Goal: Task Accomplishment & Management: Complete application form

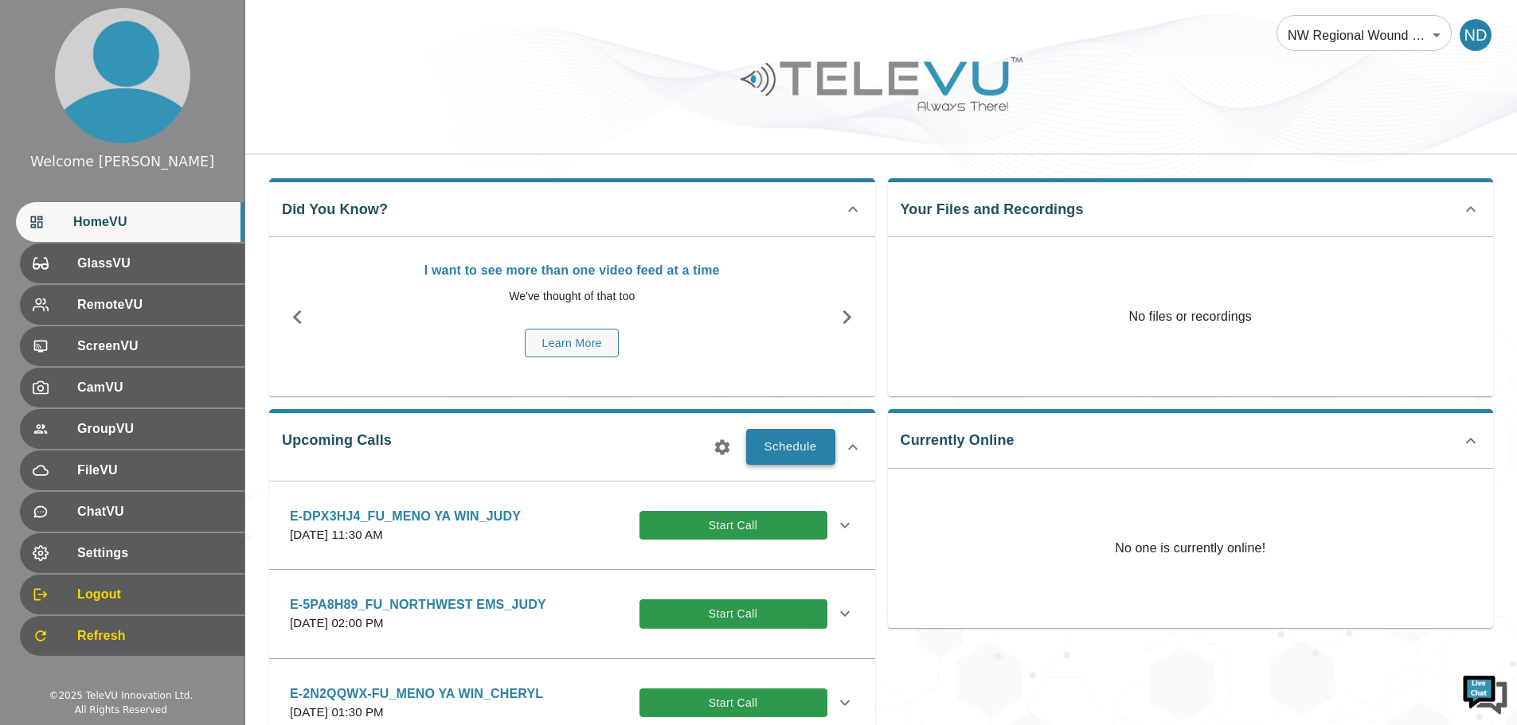
click at [811, 444] on button "Schedule" at bounding box center [790, 446] width 89 height 35
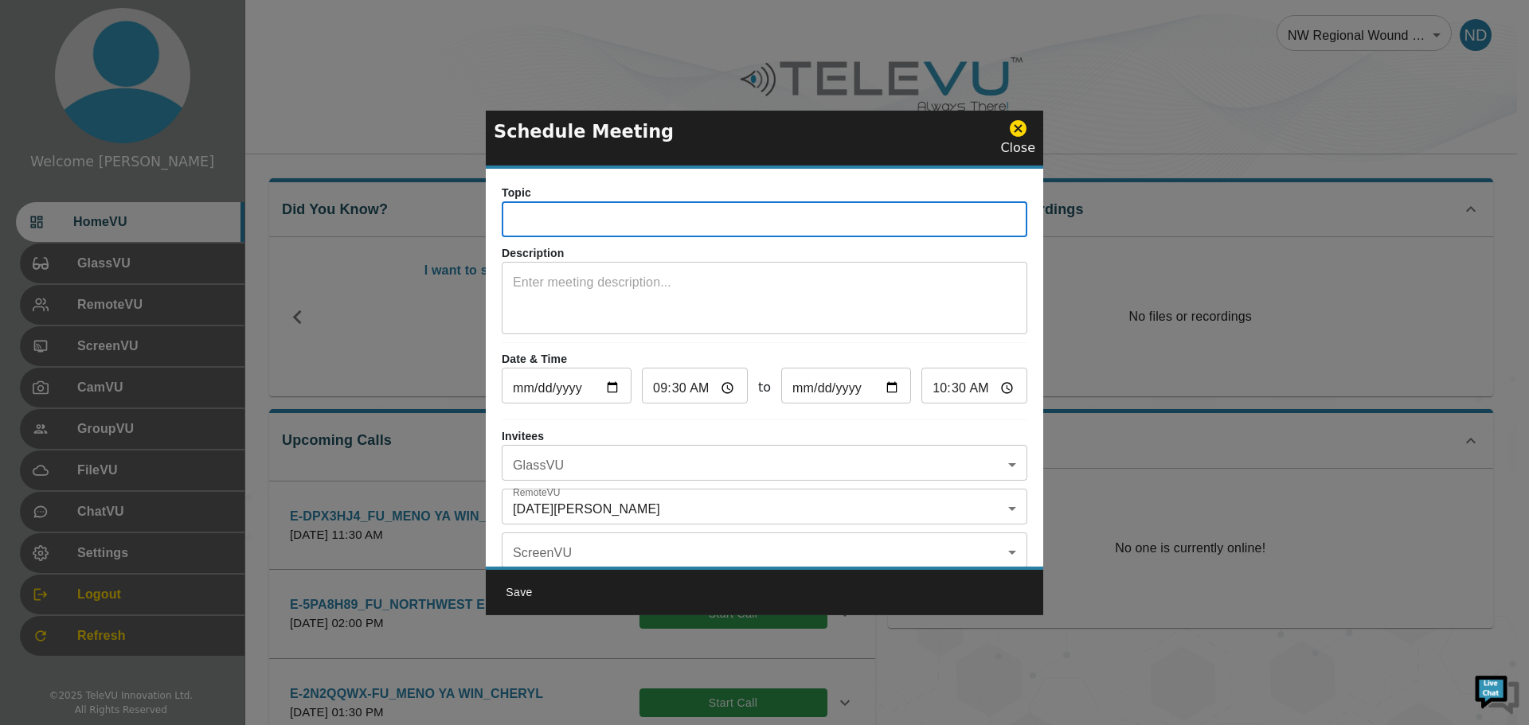
click at [636, 225] on input "text" at bounding box center [764, 221] width 525 height 32
type input "E=FNTQ895_FU_MENO YA WIN_ELLI"
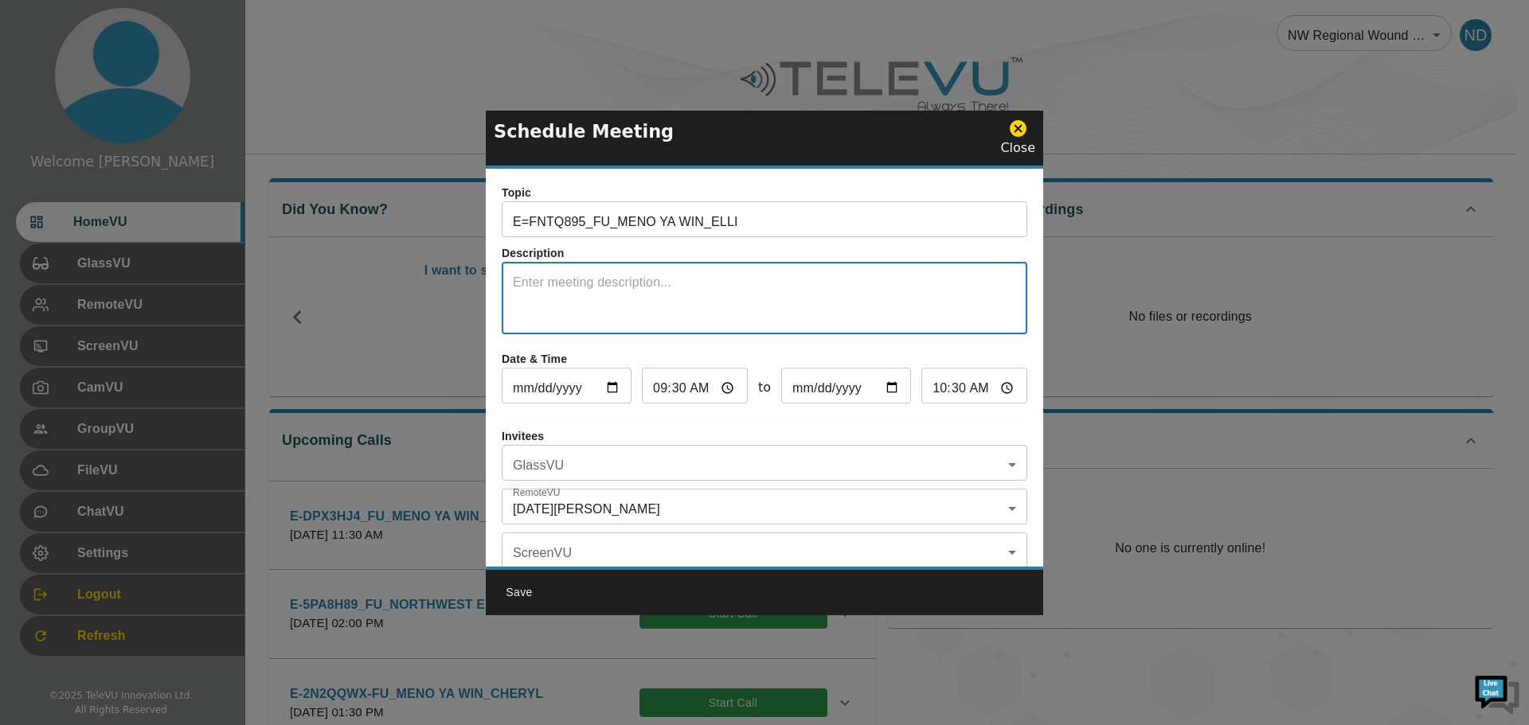
click at [570, 279] on textarea at bounding box center [764, 300] width 503 height 55
type textarea "s"
type textarea "SYSTEM 5"
click at [1004, 465] on body "Welcome Noel HomeVU GlassVU RemoteVU ScreenVU CamVU GroupVU FileVU ChatVU Setti…" at bounding box center [764, 621] width 1529 height 1242
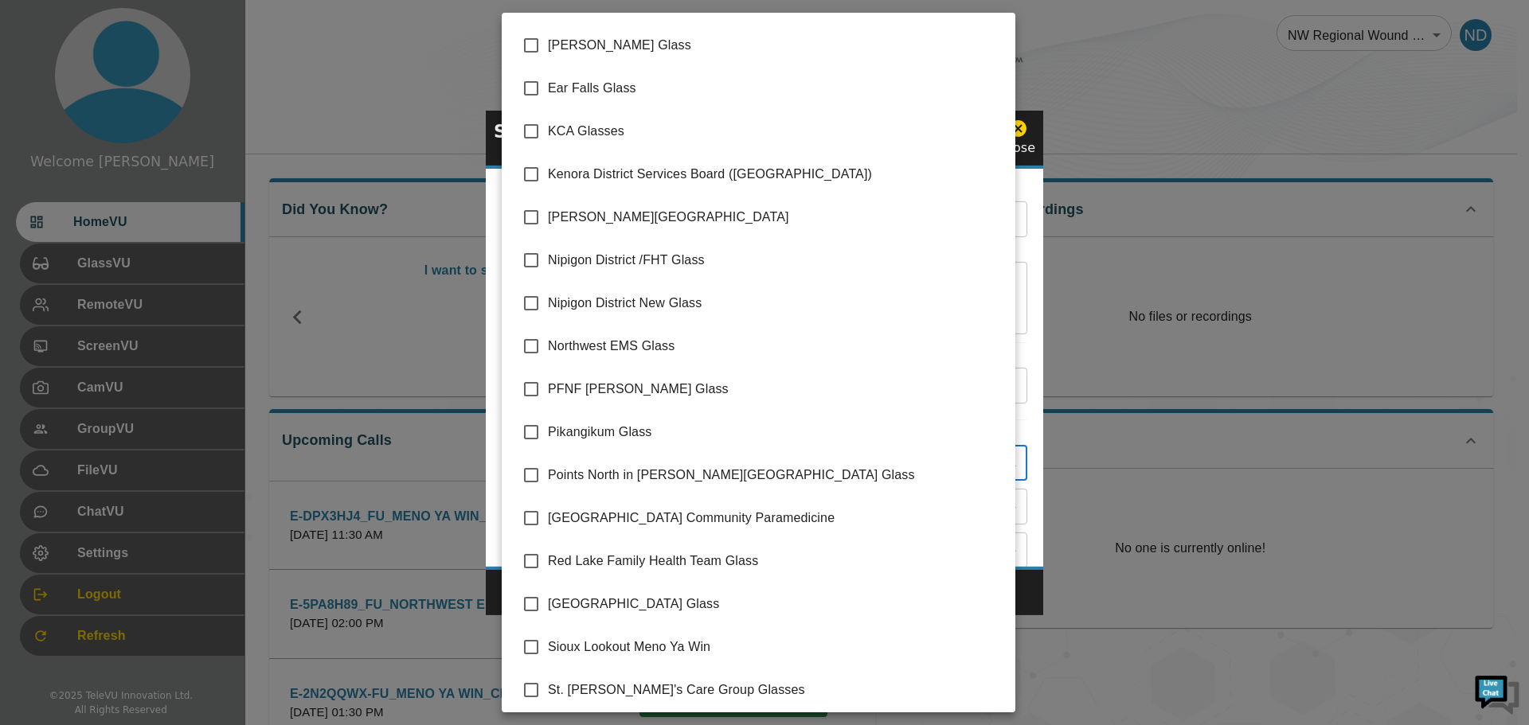
scroll to position [216, 0]
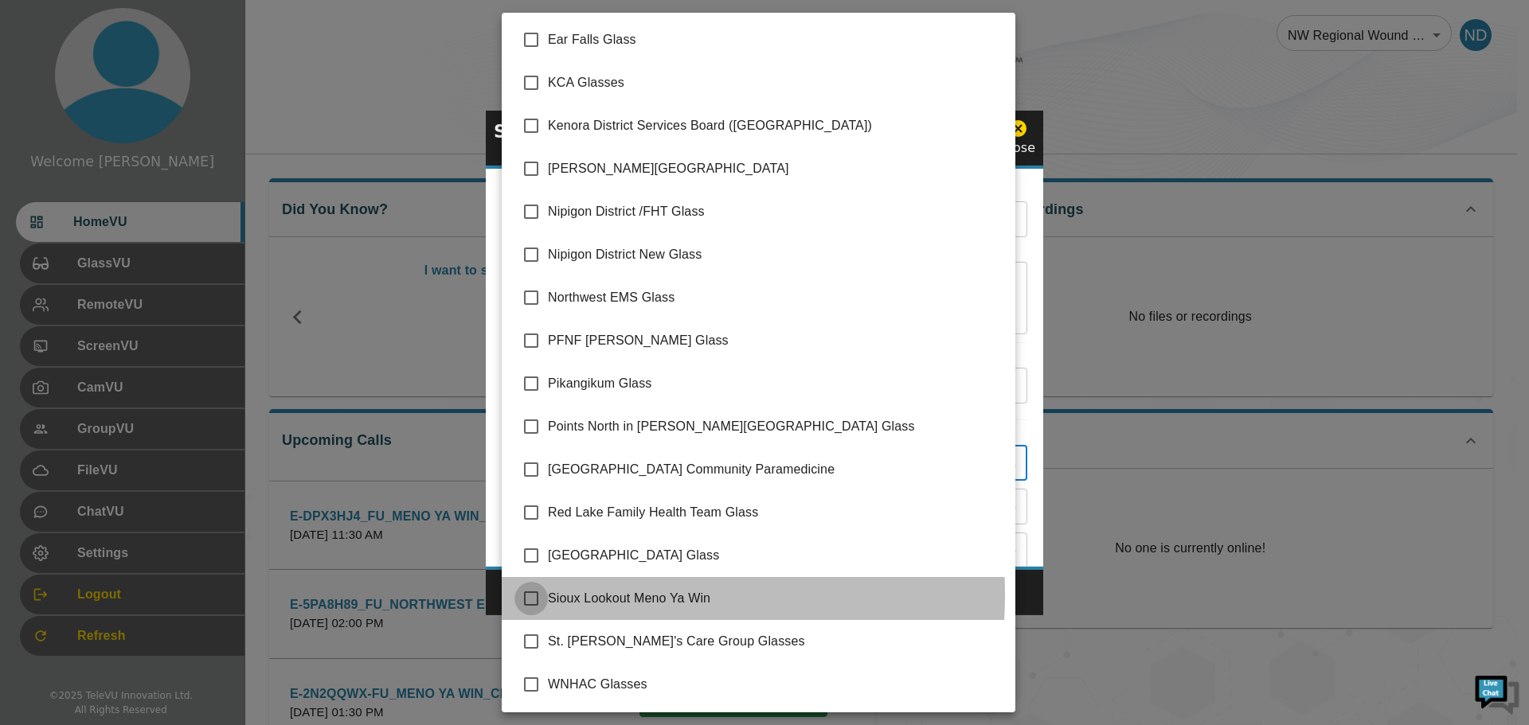
click at [531, 594] on input "checkbox" at bounding box center [530, 598] width 33 height 33
checkbox input "true"
type input "Sioux Lookout Meno Ya Win"
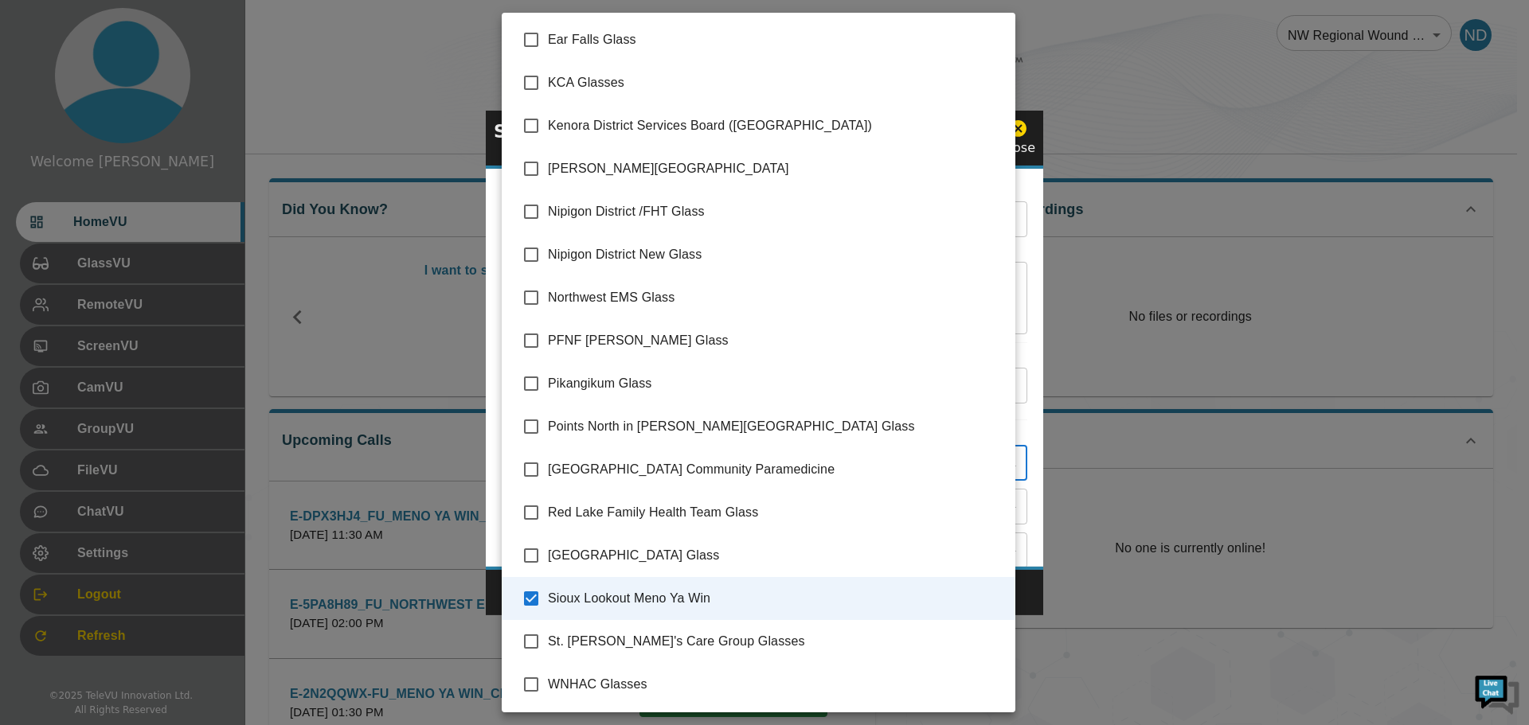
click at [1033, 592] on div at bounding box center [764, 362] width 1529 height 725
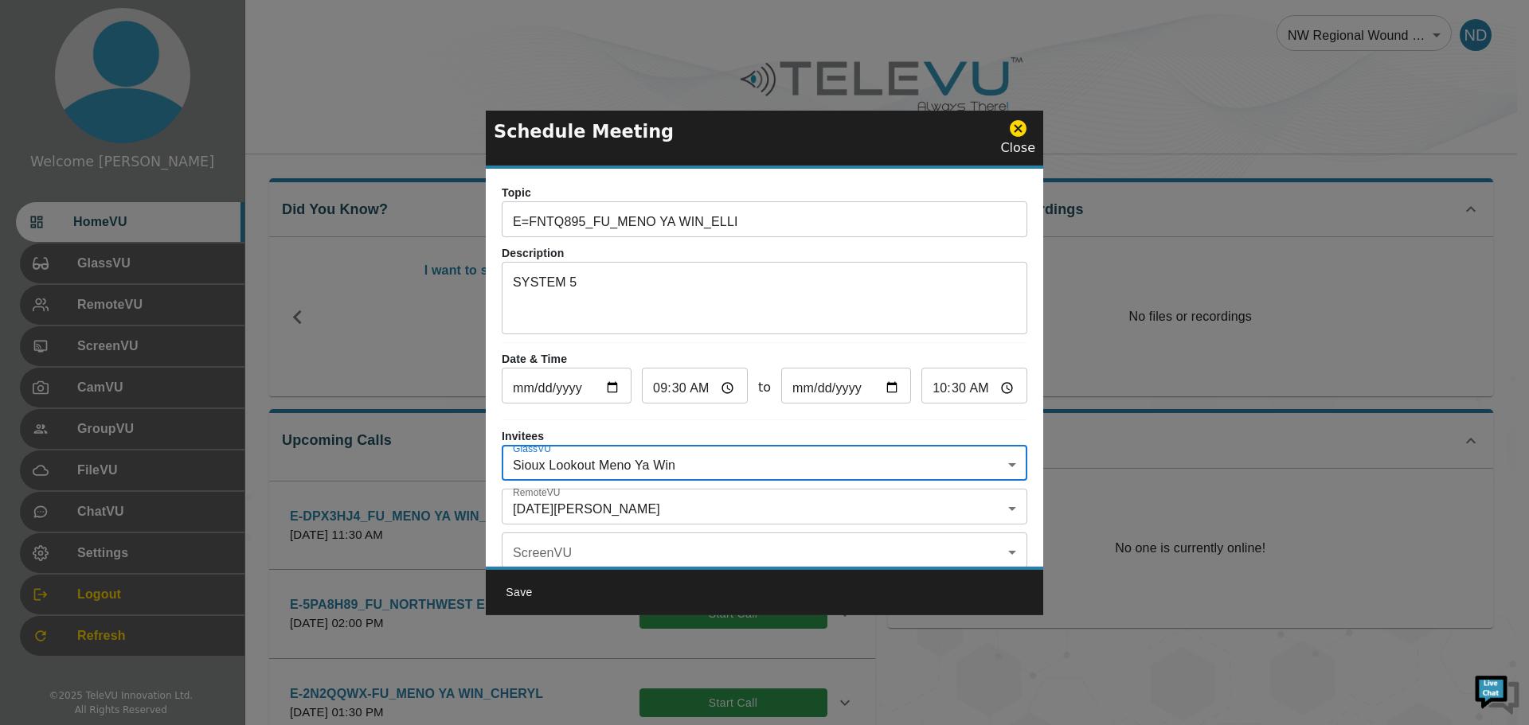
click at [1006, 507] on body "Welcome Noel HomeVU GlassVU RemoteVU ScreenVU CamVU GroupVU FileVU ChatVU Setti…" at bounding box center [764, 621] width 1529 height 1242
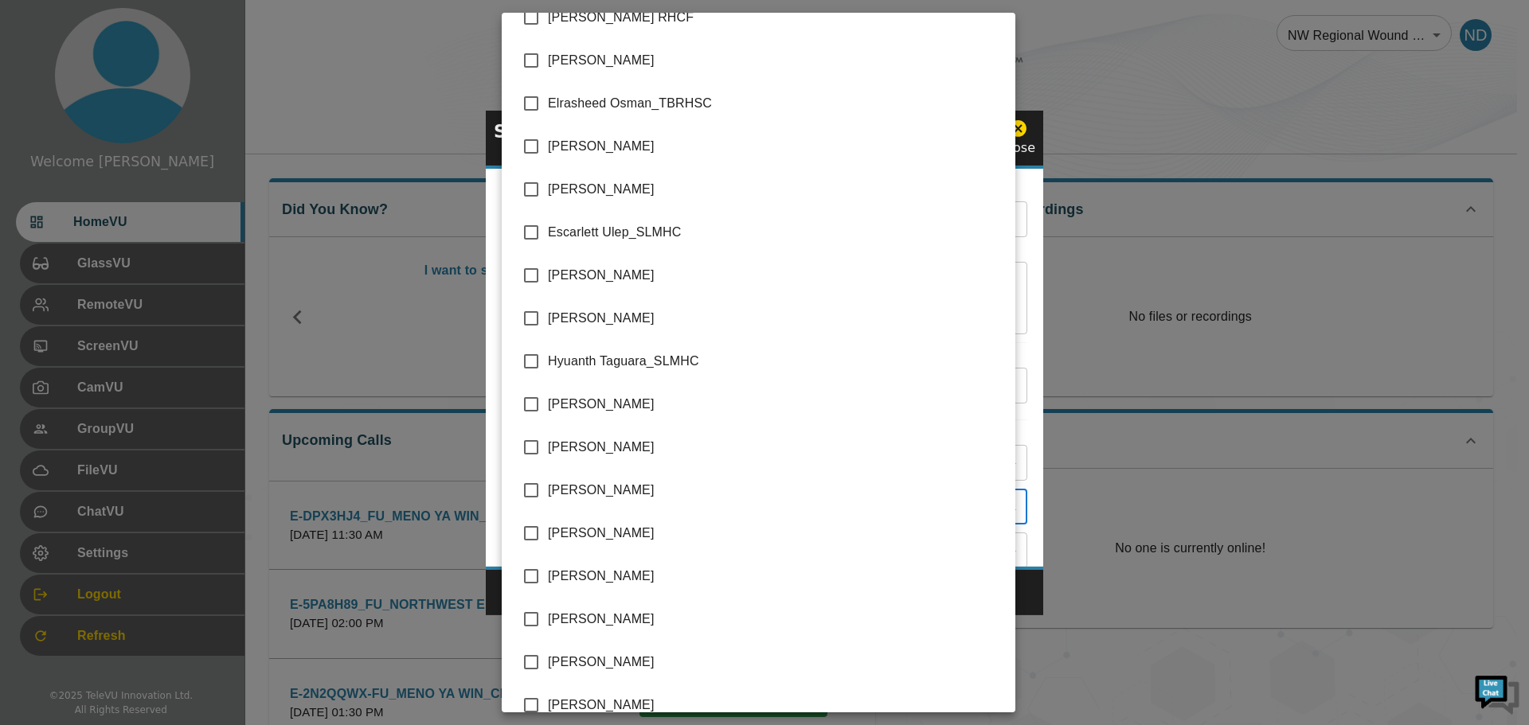
scroll to position [1194, 0]
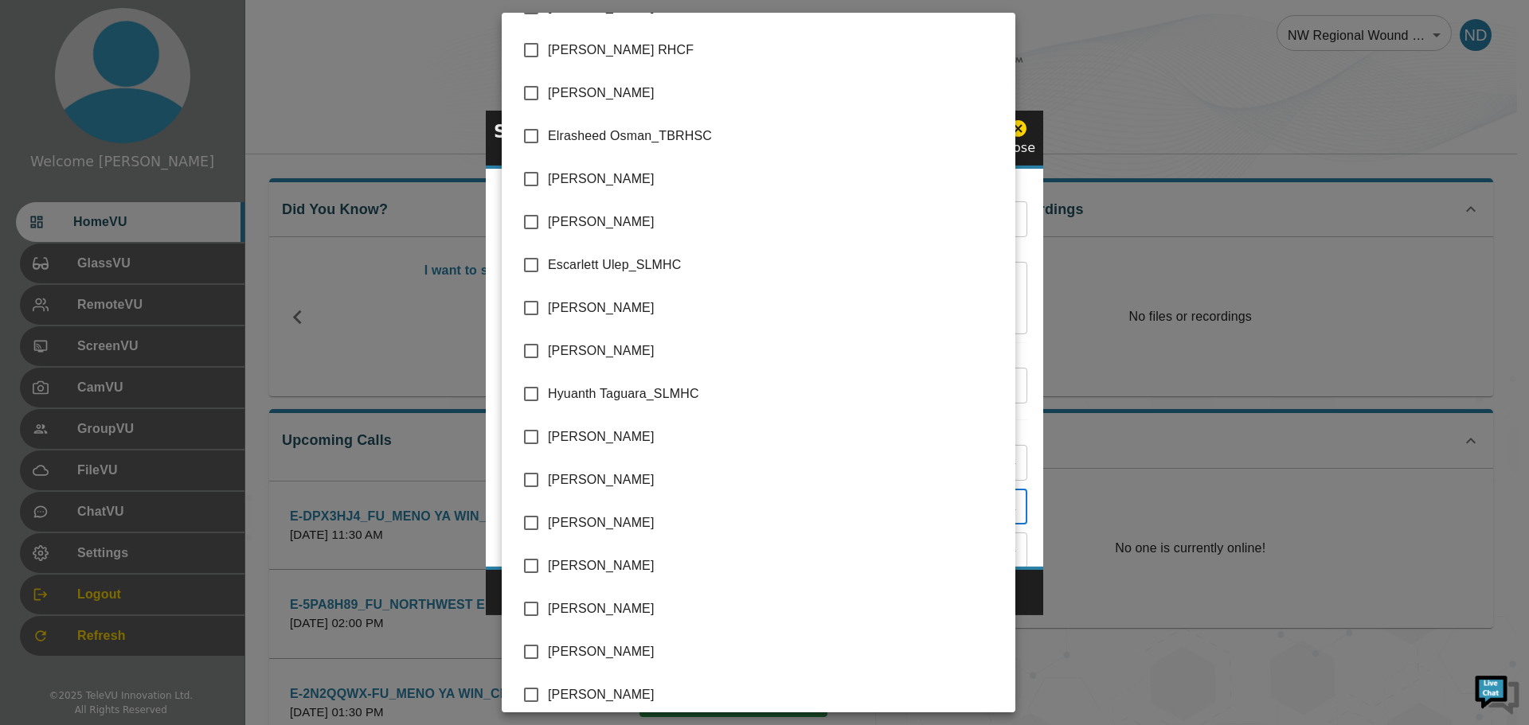
click at [527, 94] on input "checkbox" at bounding box center [530, 92] width 33 height 33
checkbox input "true"
type input "[DATE][PERSON_NAME],[PERSON_NAME]"
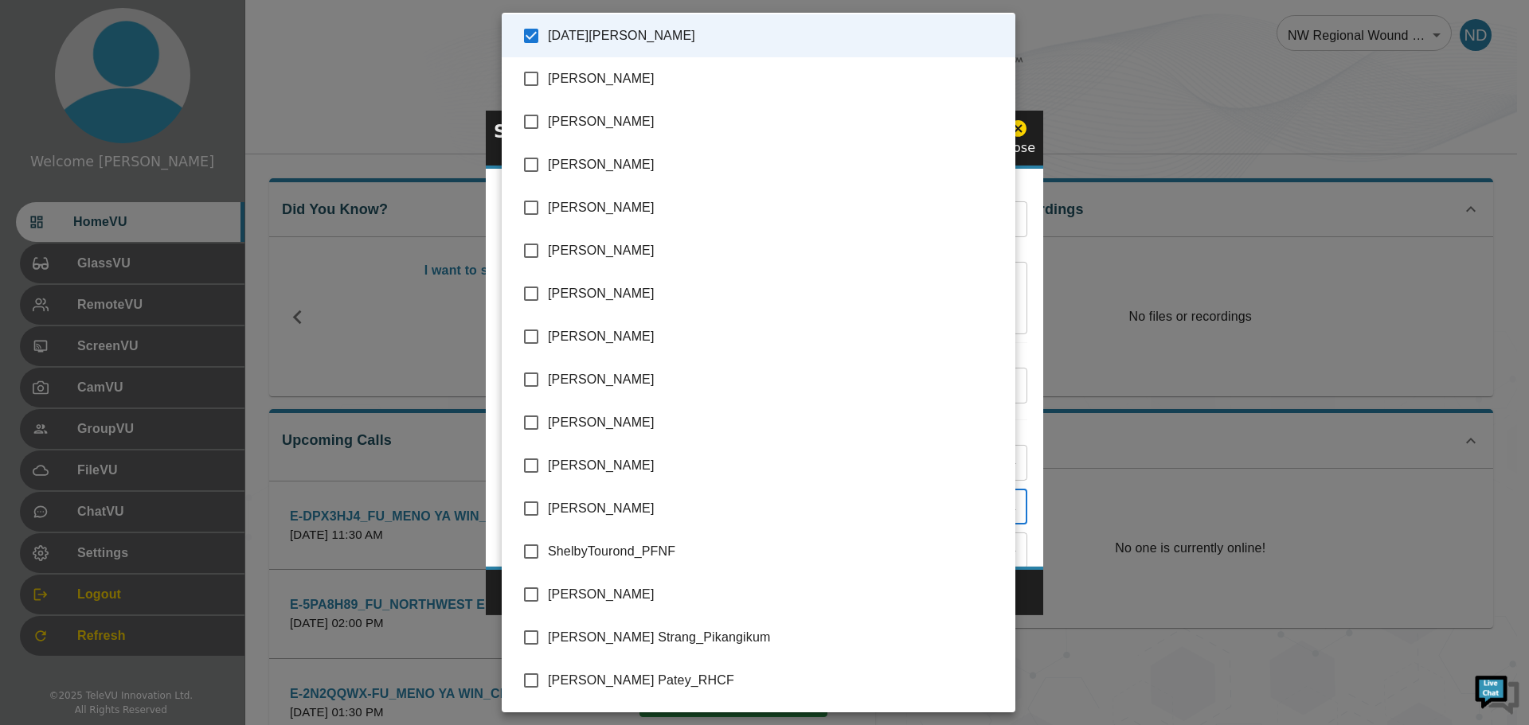
scroll to position [3264, 0]
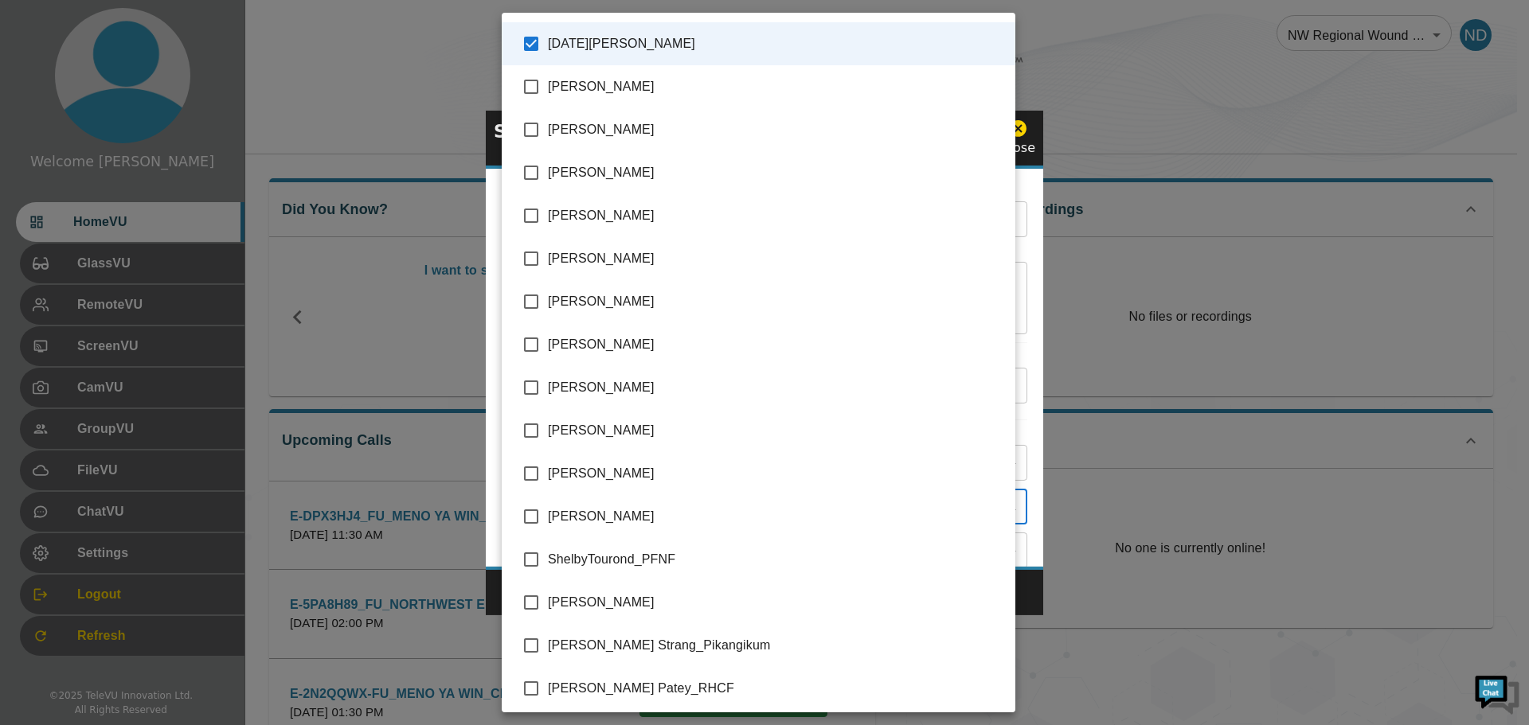
click at [528, 221] on input "checkbox" at bounding box center [530, 215] width 33 height 33
checkbox input "true"
type input "[DATE][PERSON_NAME],[PERSON_NAME],[PERSON_NAME]"
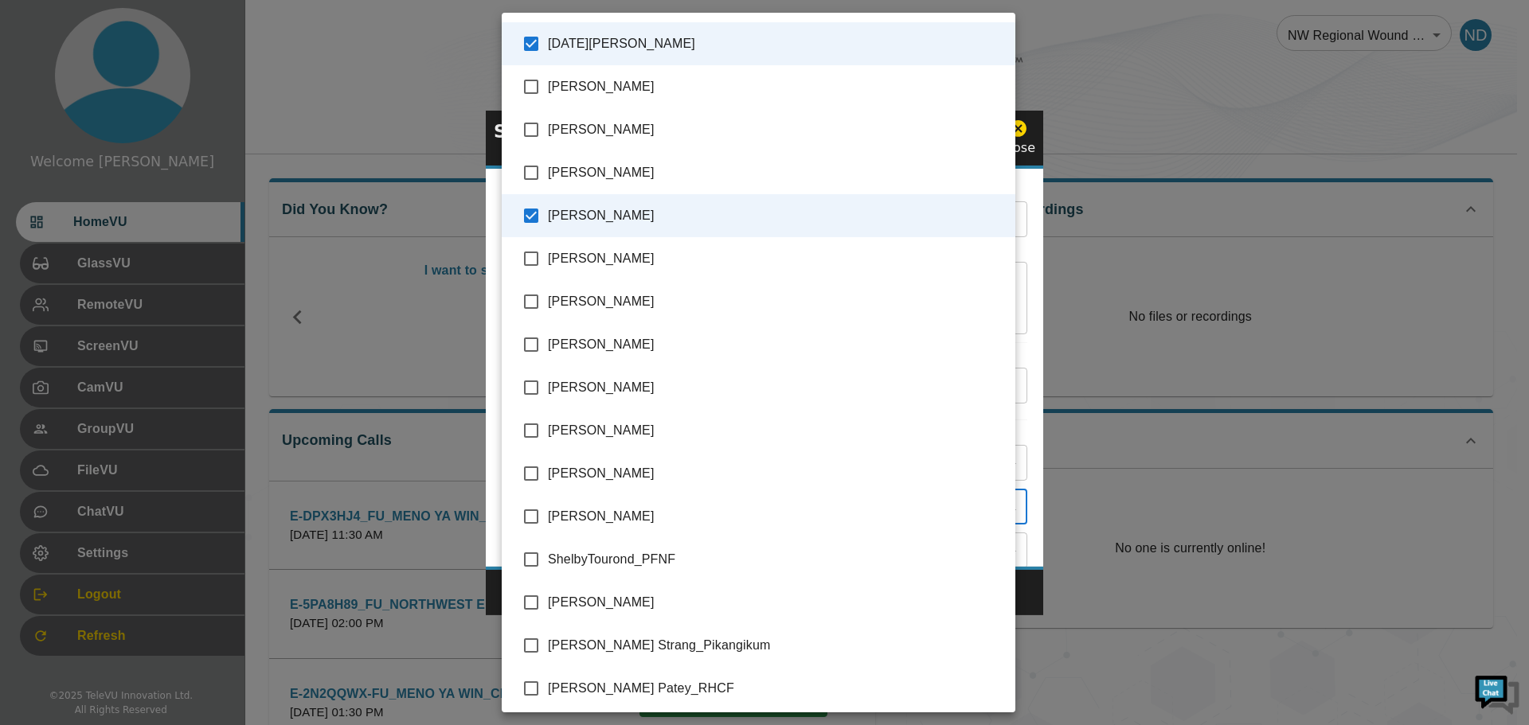
click at [1045, 682] on div at bounding box center [764, 362] width 1529 height 725
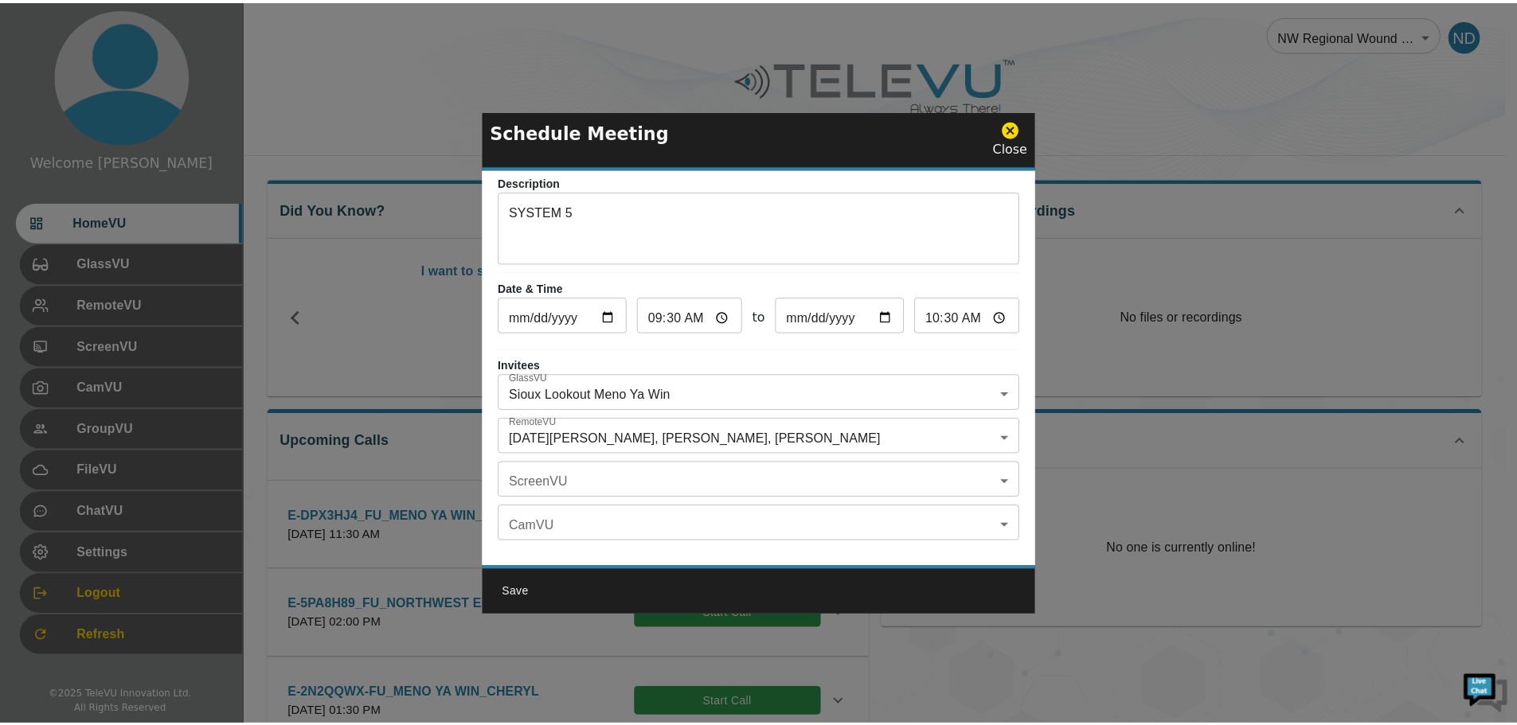
scroll to position [93, 0]
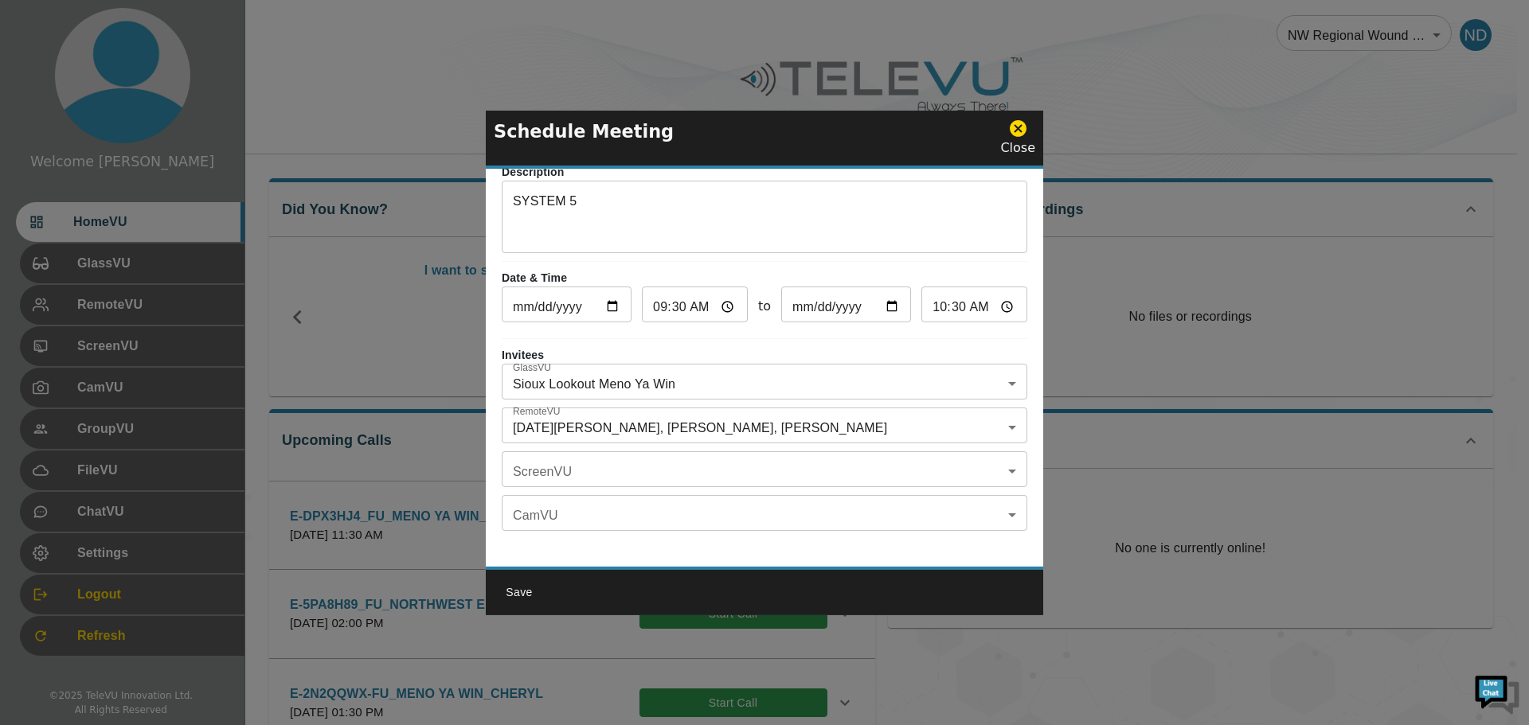
click at [513, 589] on button "Save" at bounding box center [519, 592] width 51 height 29
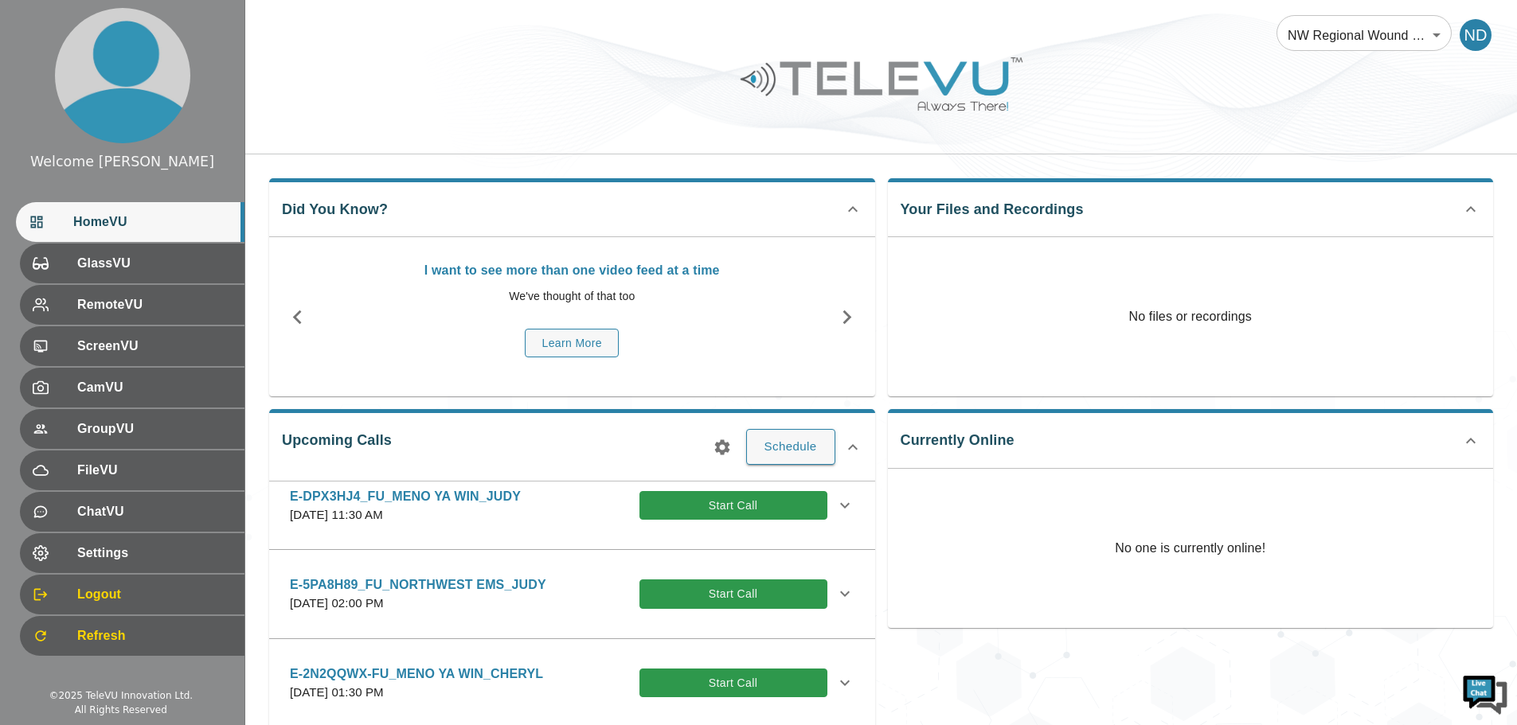
scroll to position [0, 0]
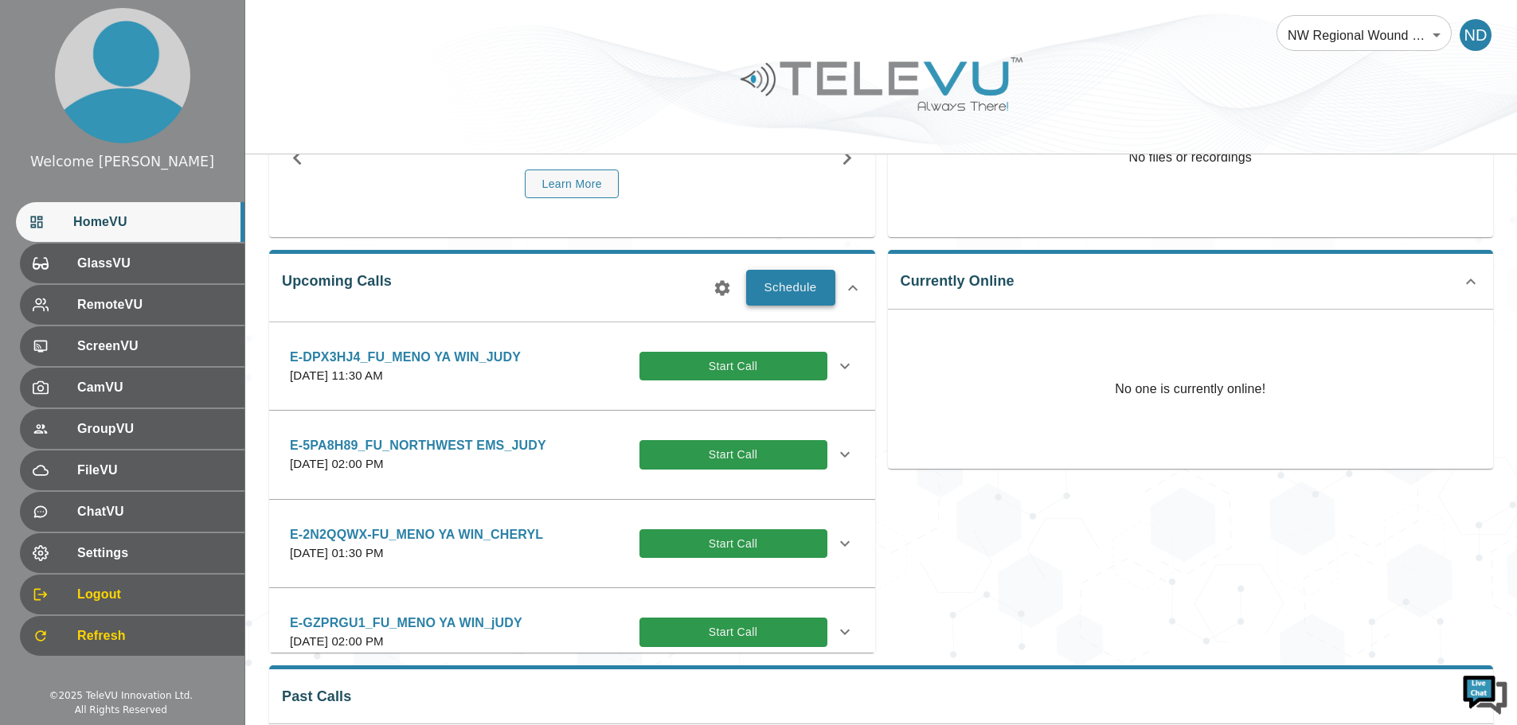
click at [793, 287] on button "Schedule" at bounding box center [790, 287] width 89 height 35
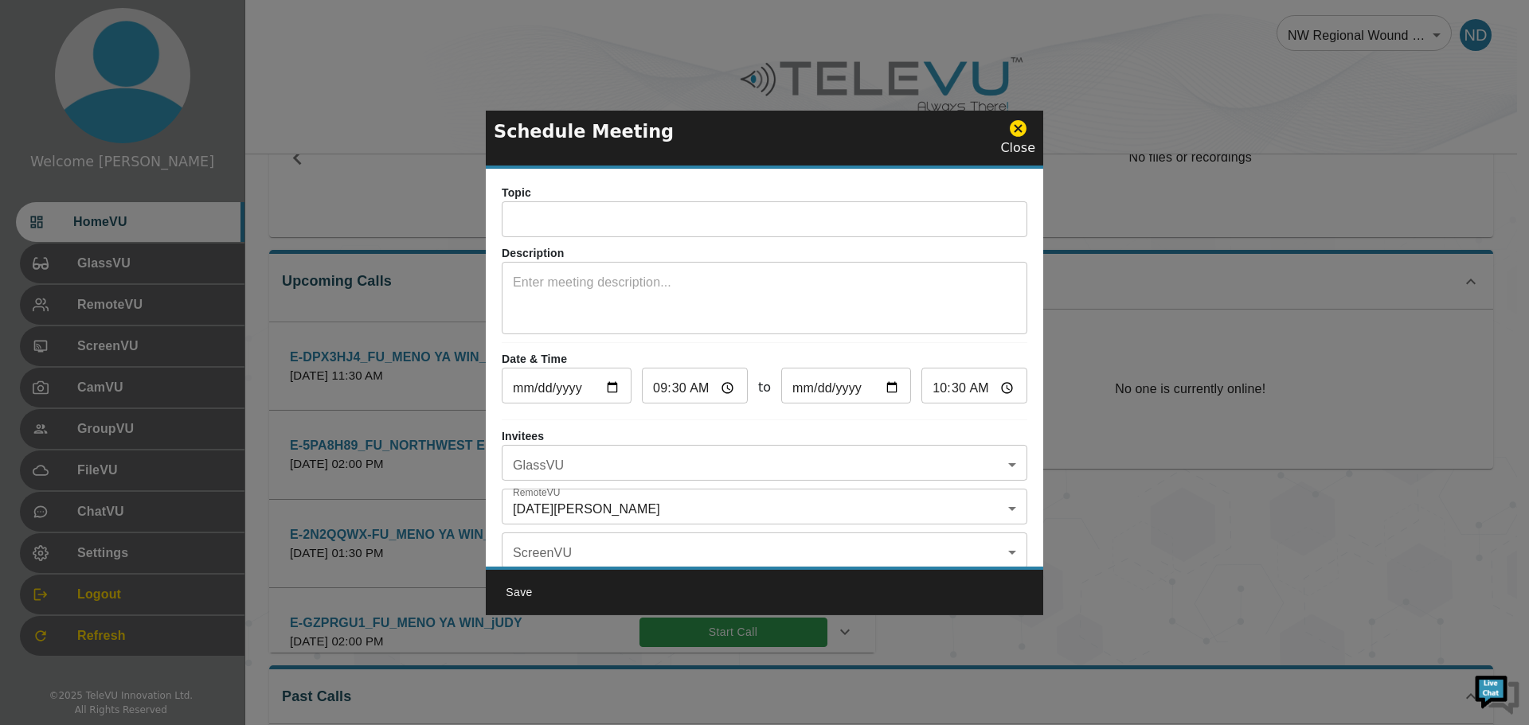
click at [1022, 126] on icon at bounding box center [1018, 129] width 20 height 20
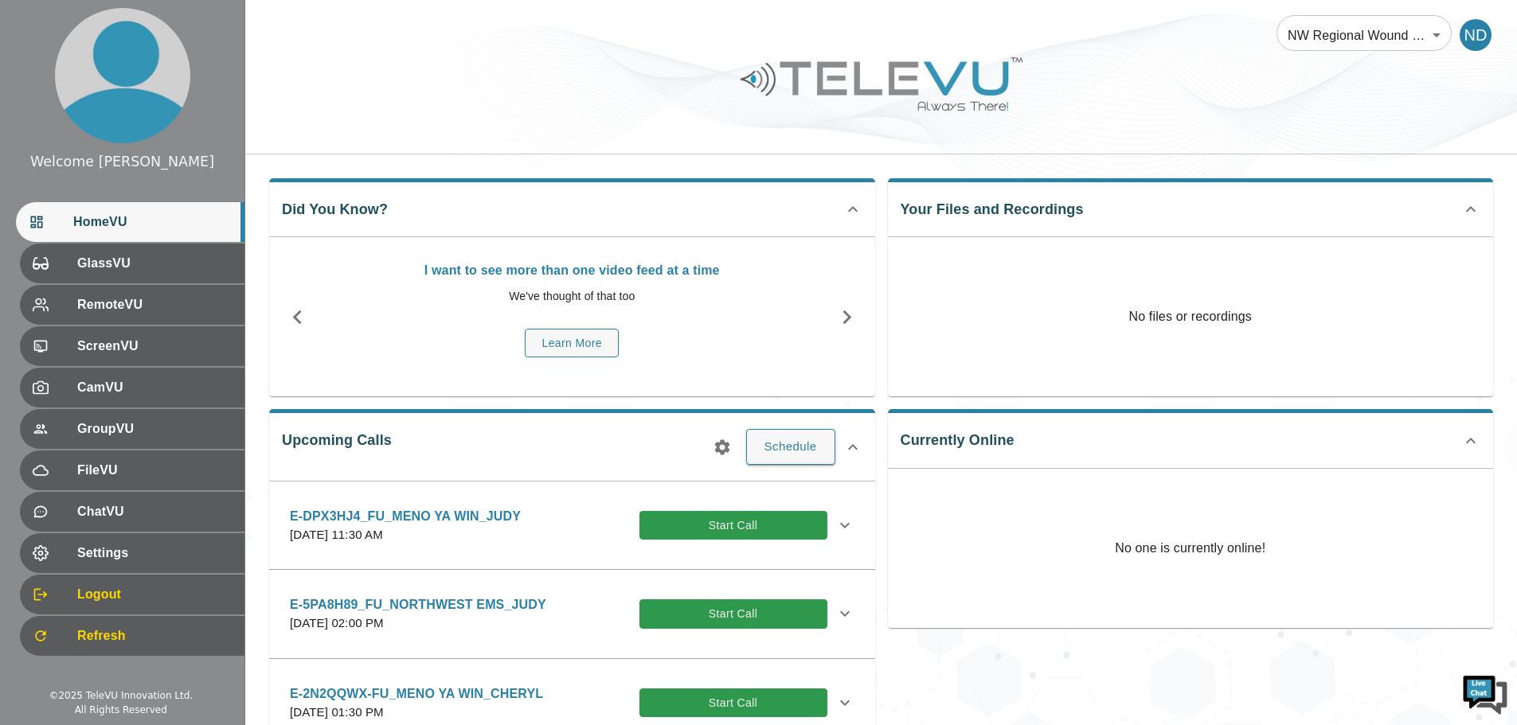
click at [720, 448] on icon "button" at bounding box center [722, 447] width 19 height 19
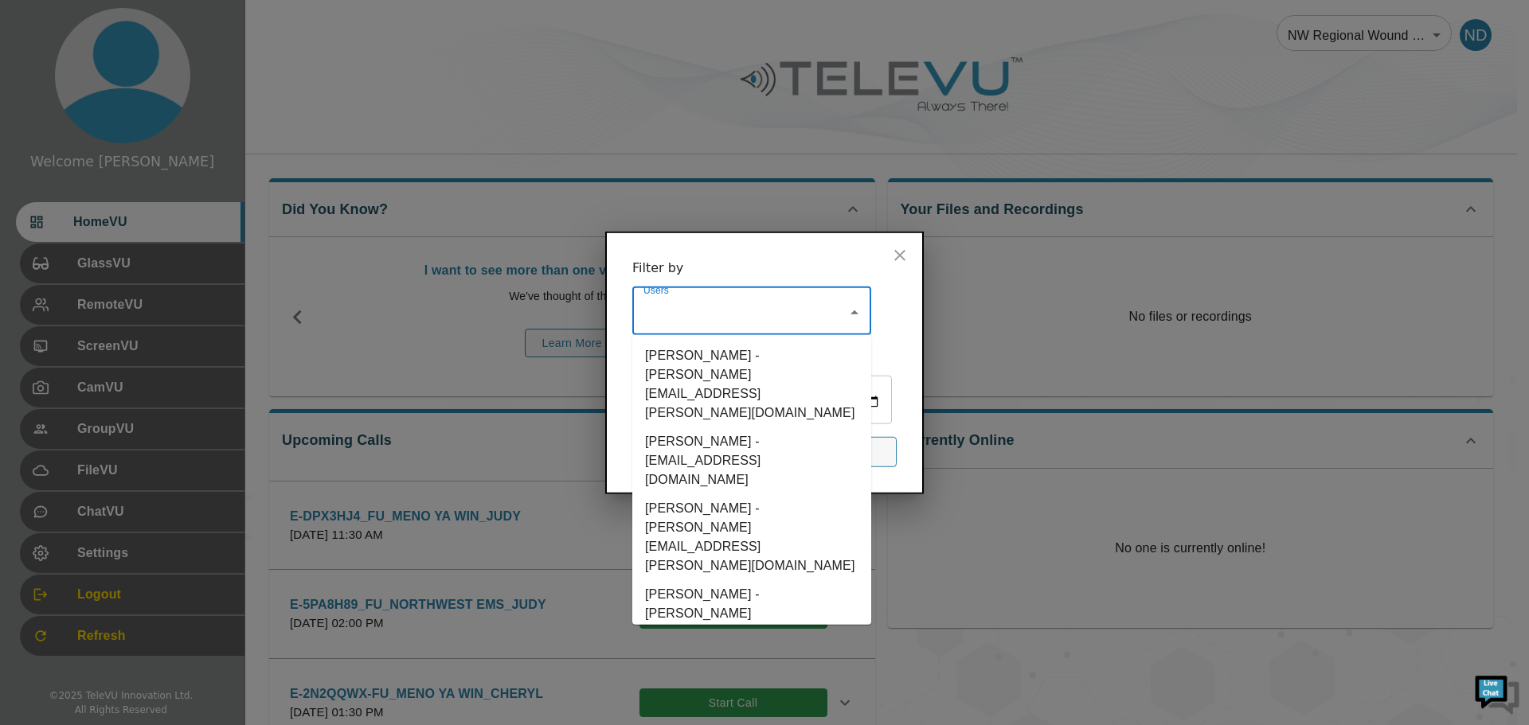
click at [689, 326] on input "Users" at bounding box center [739, 312] width 201 height 30
type input "E"
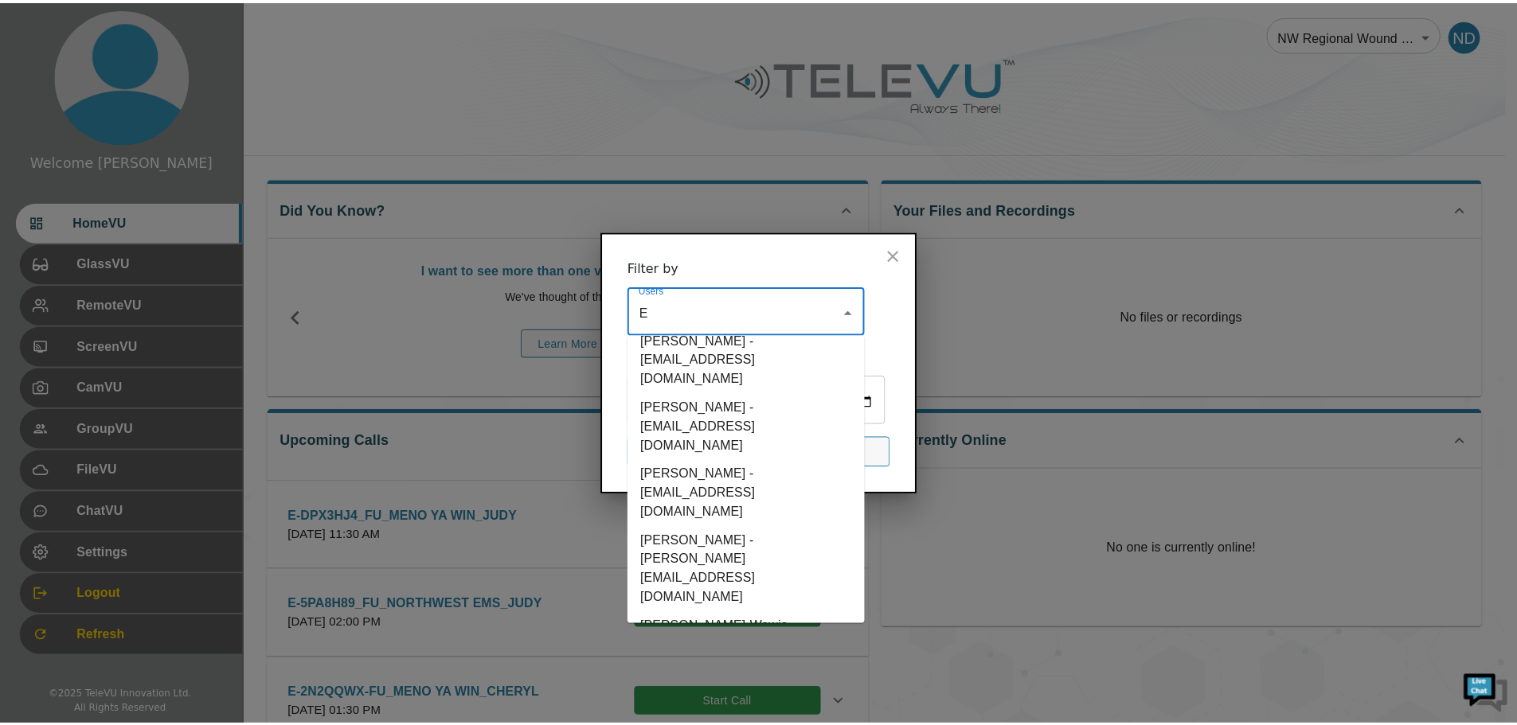
scroll to position [1178, 0]
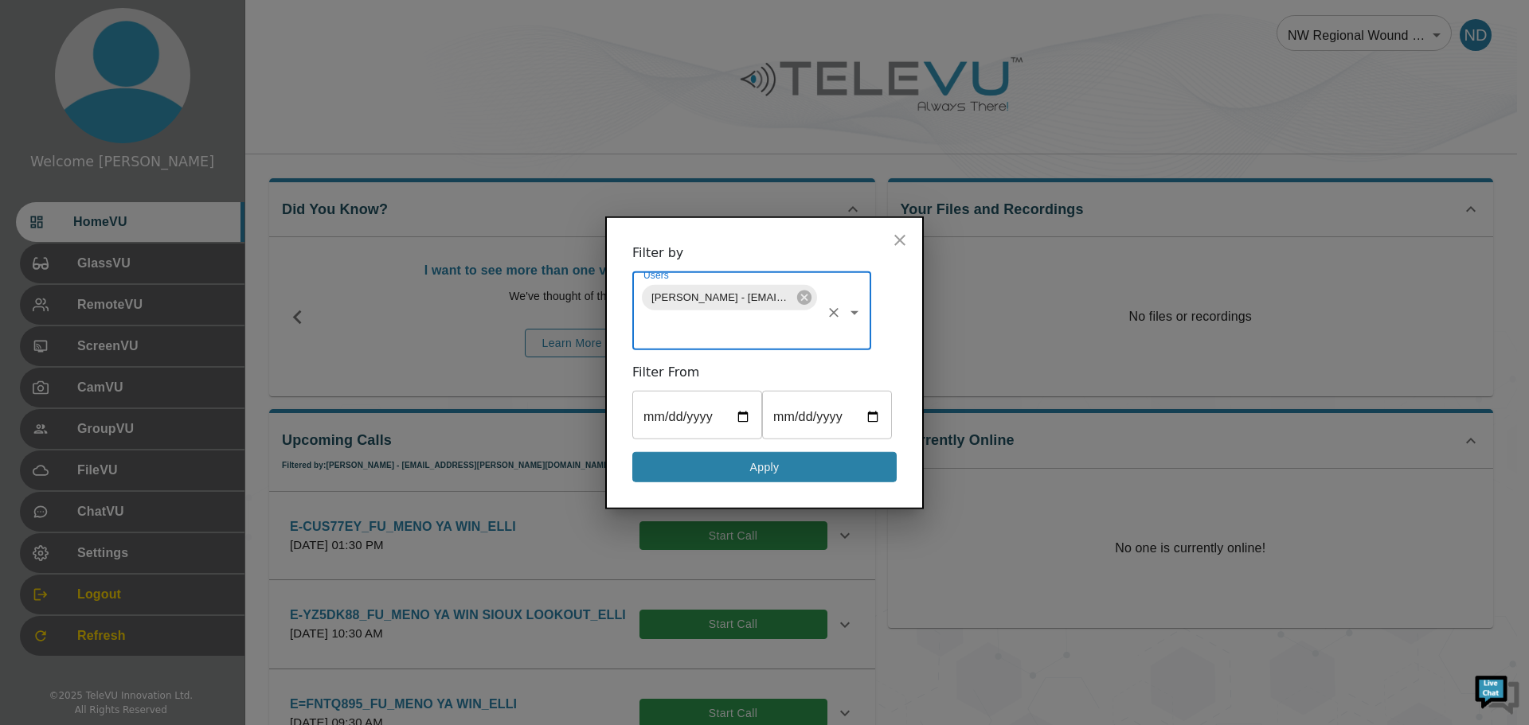
click at [747, 473] on button "Apply" at bounding box center [764, 466] width 264 height 31
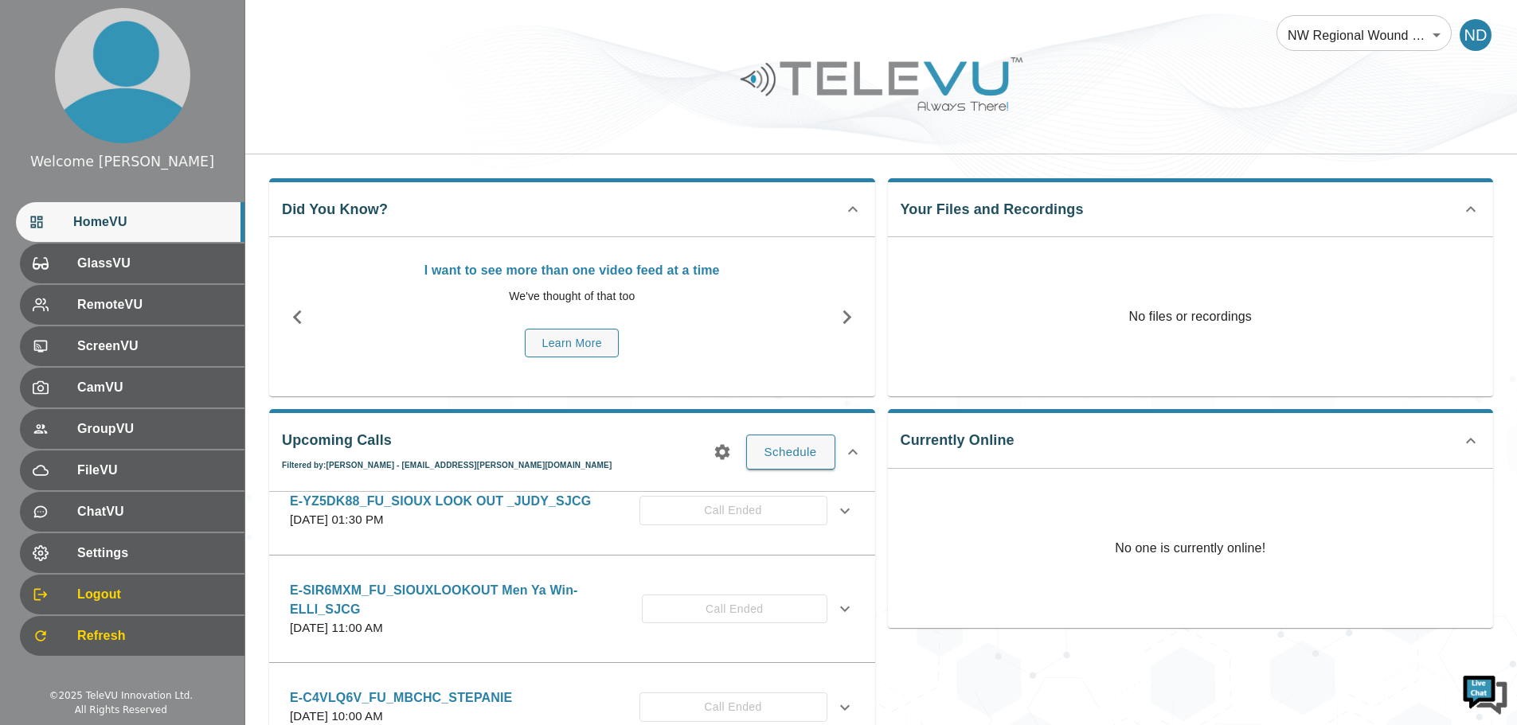
scroll to position [0, 0]
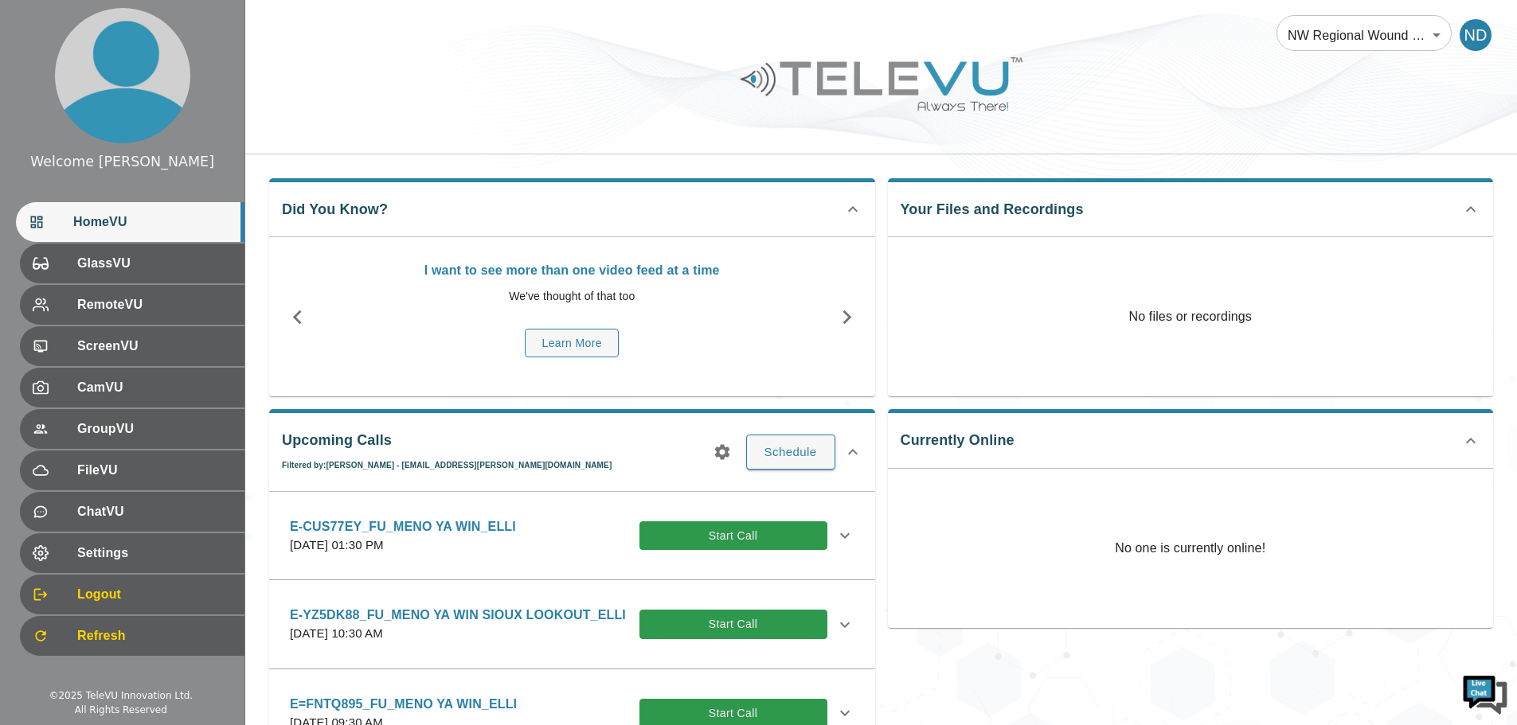
click at [291, 314] on icon "button" at bounding box center [297, 317] width 28 height 28
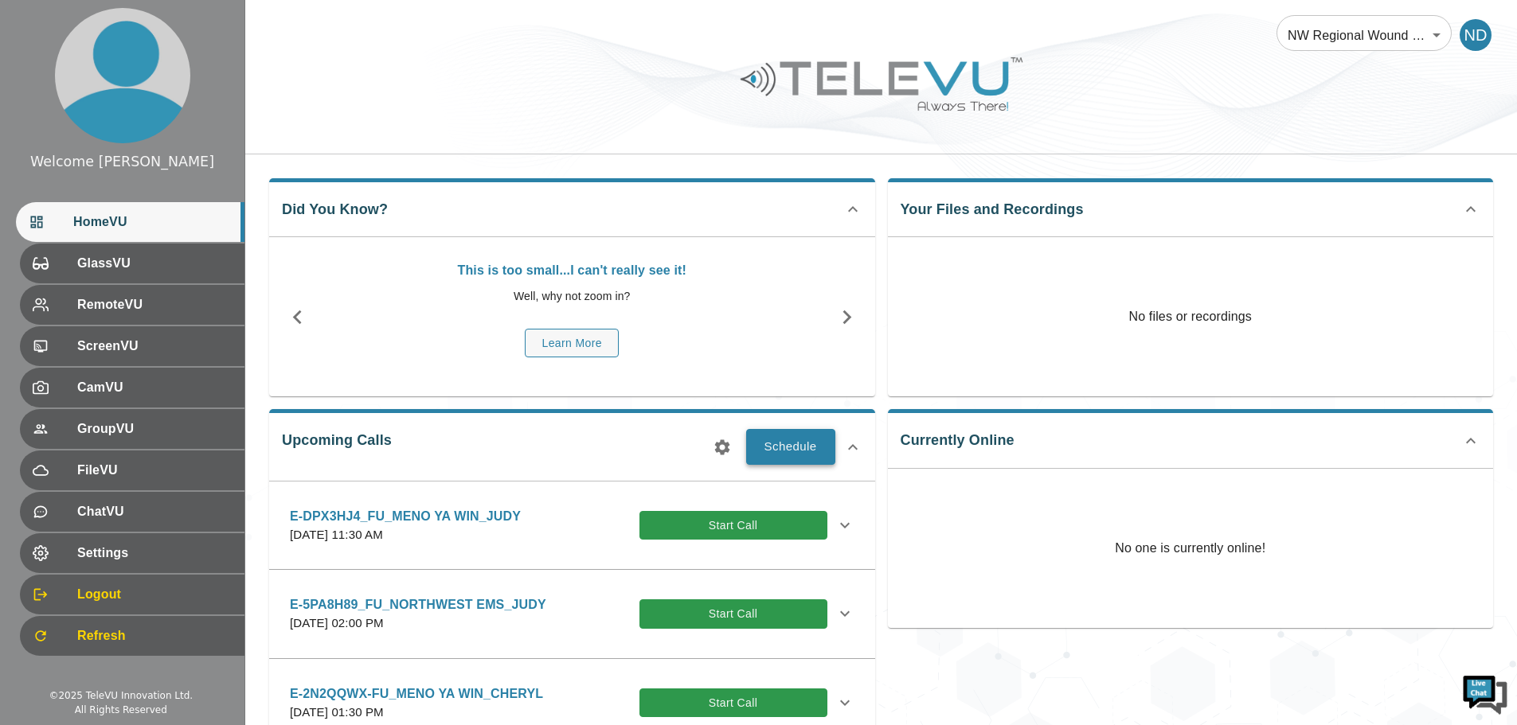
click at [769, 443] on button "Schedule" at bounding box center [790, 446] width 89 height 35
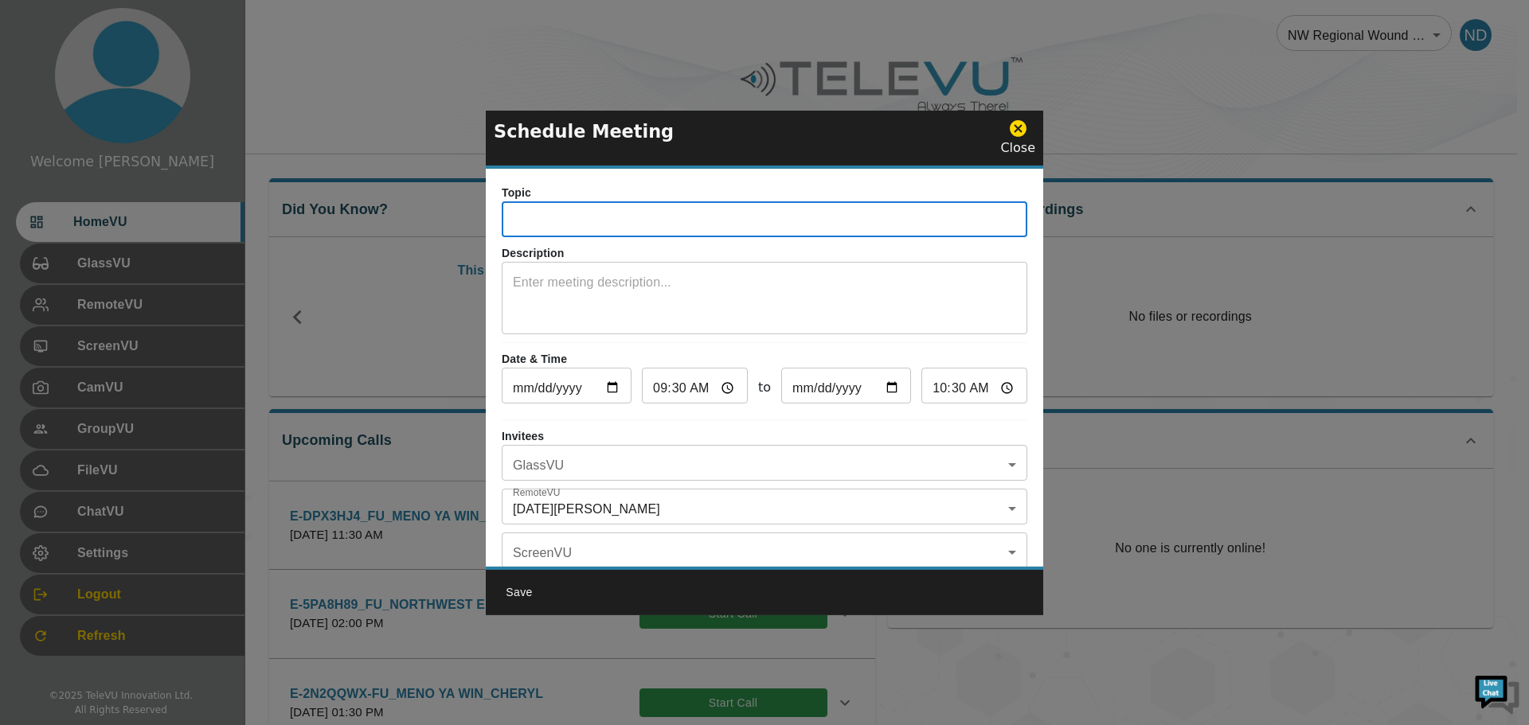
click at [547, 220] on input "text" at bounding box center [764, 221] width 525 height 32
type input "E-FNTQ895_FU_MENO YA WIN_ELLI"
click at [521, 271] on div "x ​" at bounding box center [764, 300] width 525 height 68
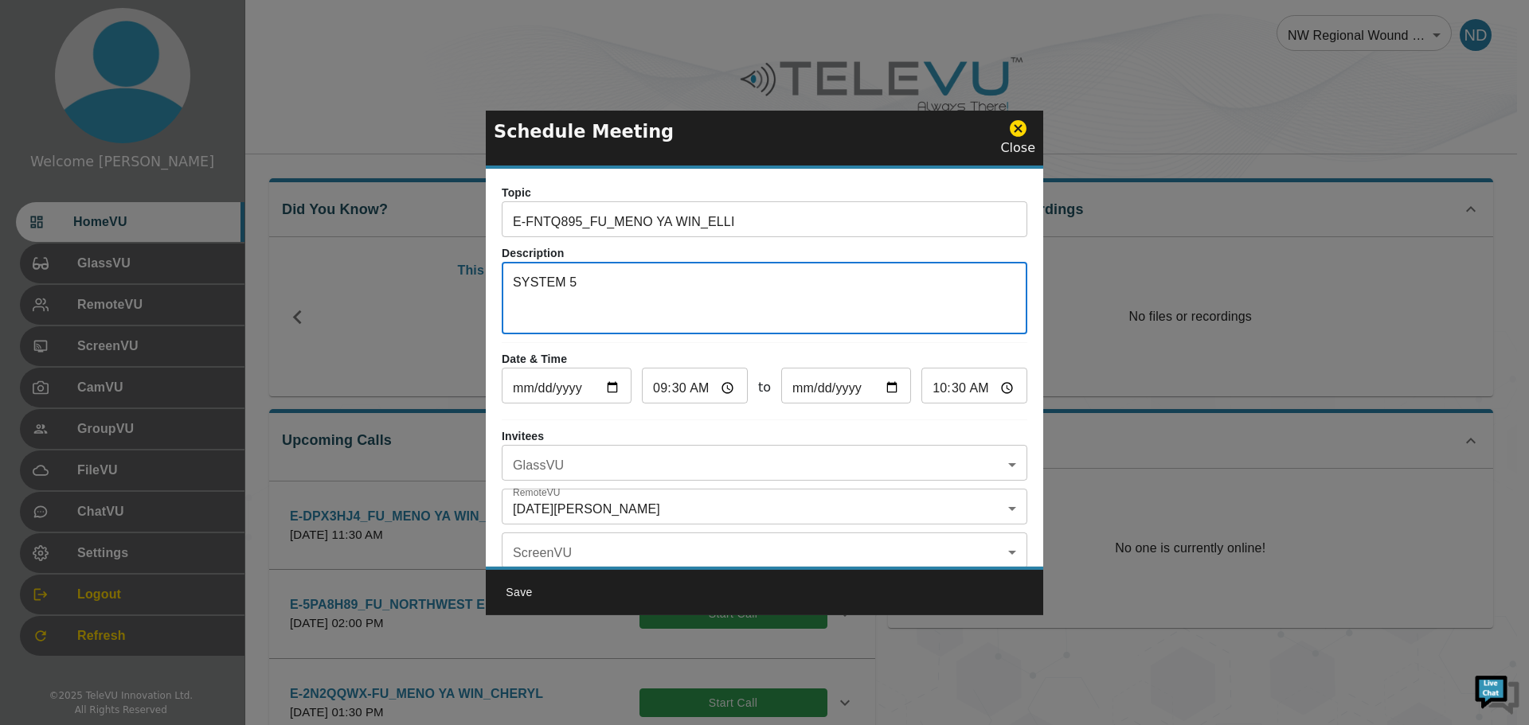
type textarea "SYSTEM 5"
click at [615, 381] on input "[DATE]" at bounding box center [567, 388] width 130 height 32
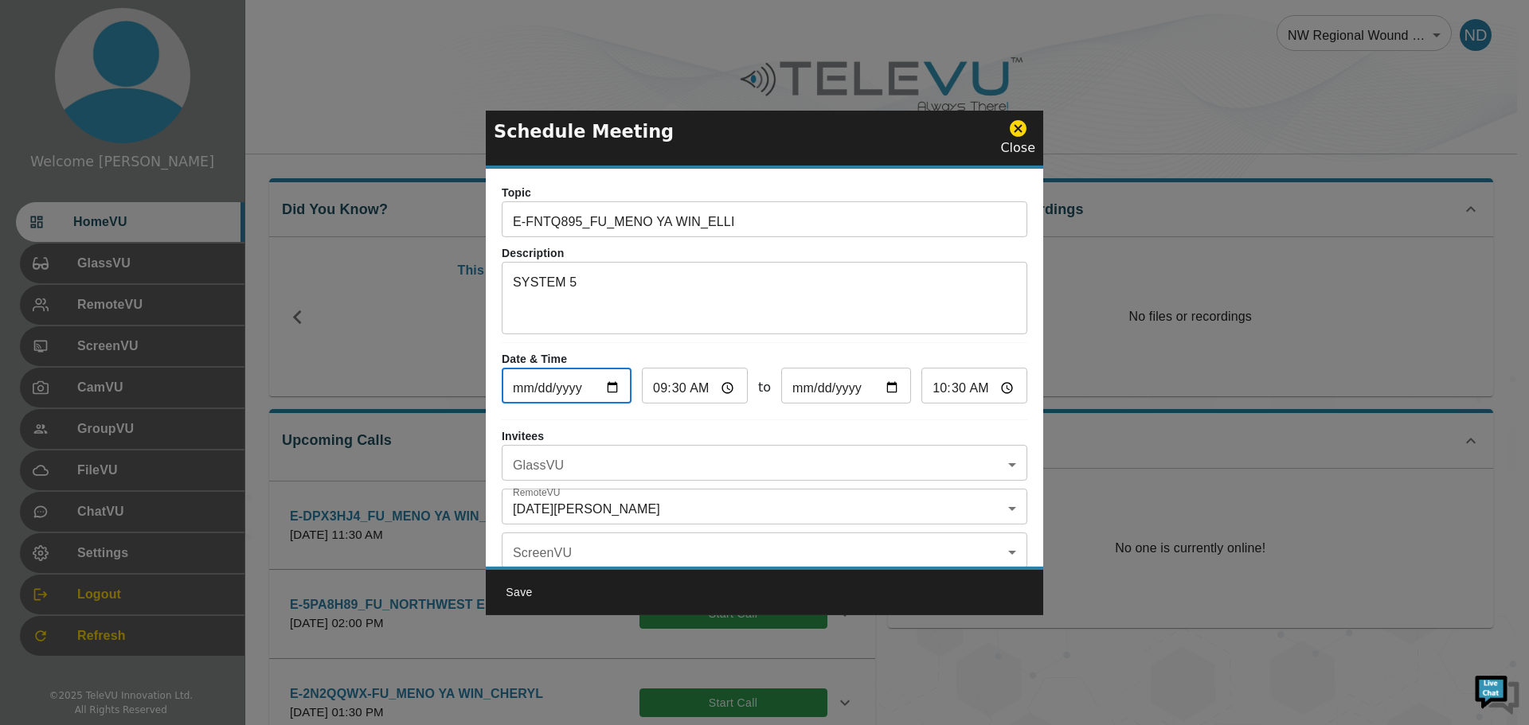
type input "[DATE]"
click at [718, 390] on input "09:30" at bounding box center [695, 388] width 106 height 32
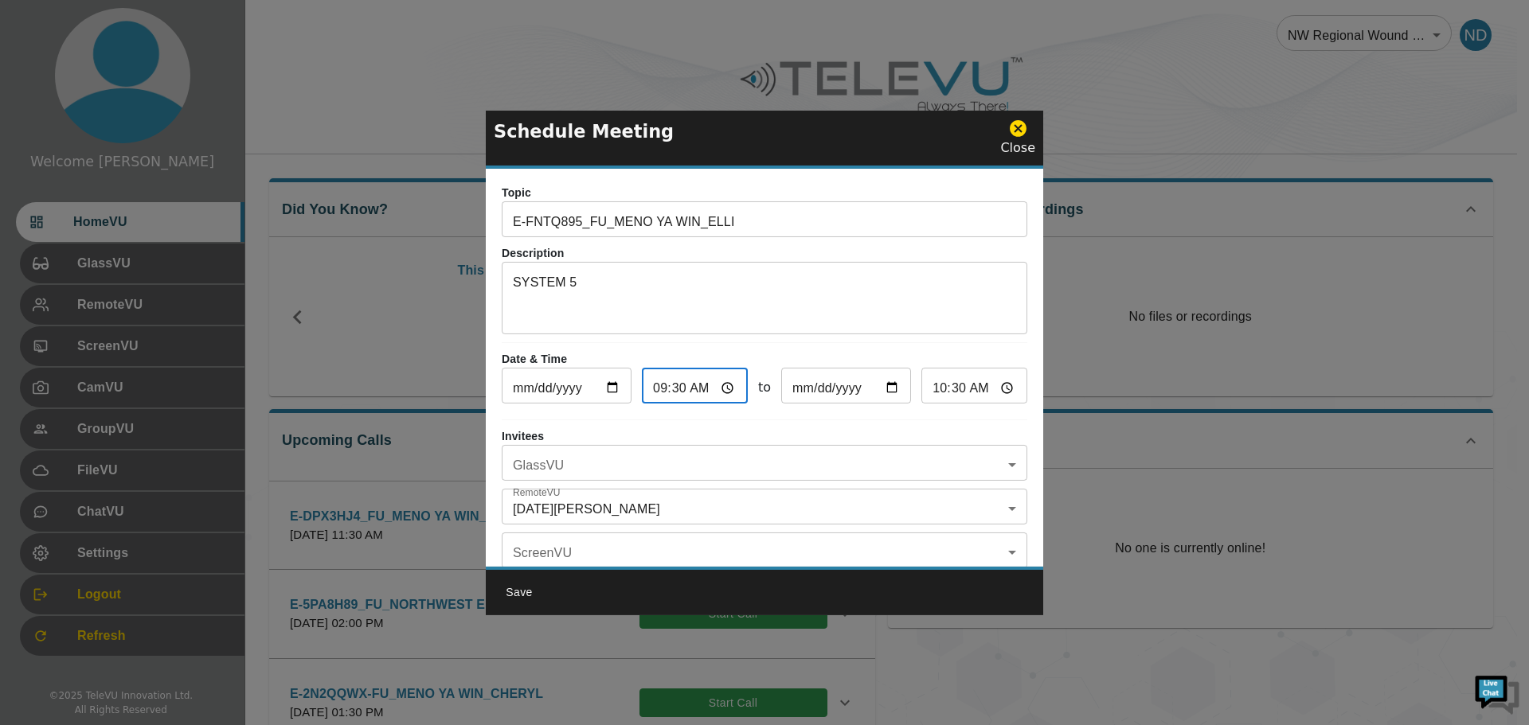
type input "03:30"
type input "04:30"
click at [674, 396] on input "03:30" at bounding box center [695, 388] width 106 height 32
click at [674, 393] on input "03:30" at bounding box center [695, 388] width 106 height 32
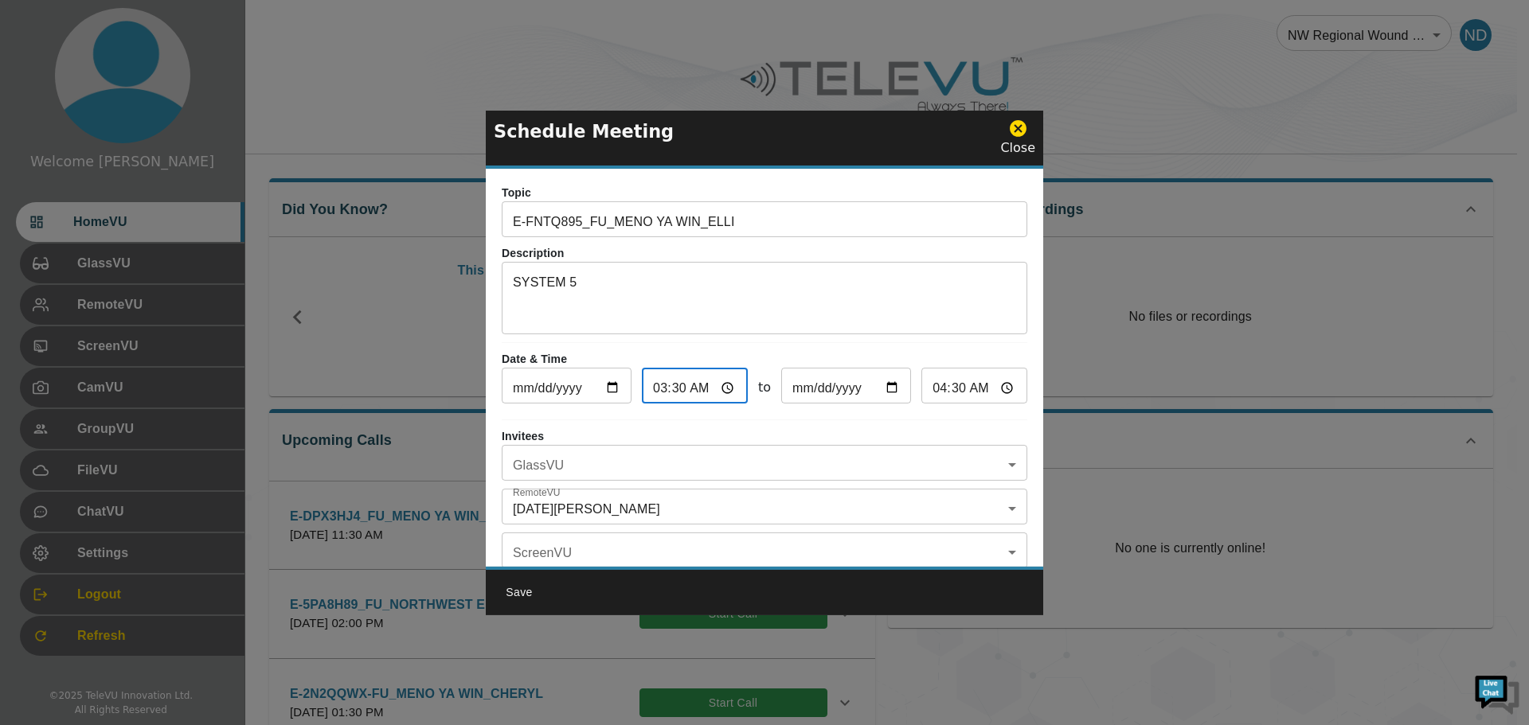
type input "03:00"
type input "04:00"
type input "15:00"
type input "15:30"
click at [1002, 461] on body "Welcome [DATE] HomeVU GlassVU RemoteVU ScreenVU CamVU GroupVU FileVU ChatVU Set…" at bounding box center [764, 621] width 1529 height 1242
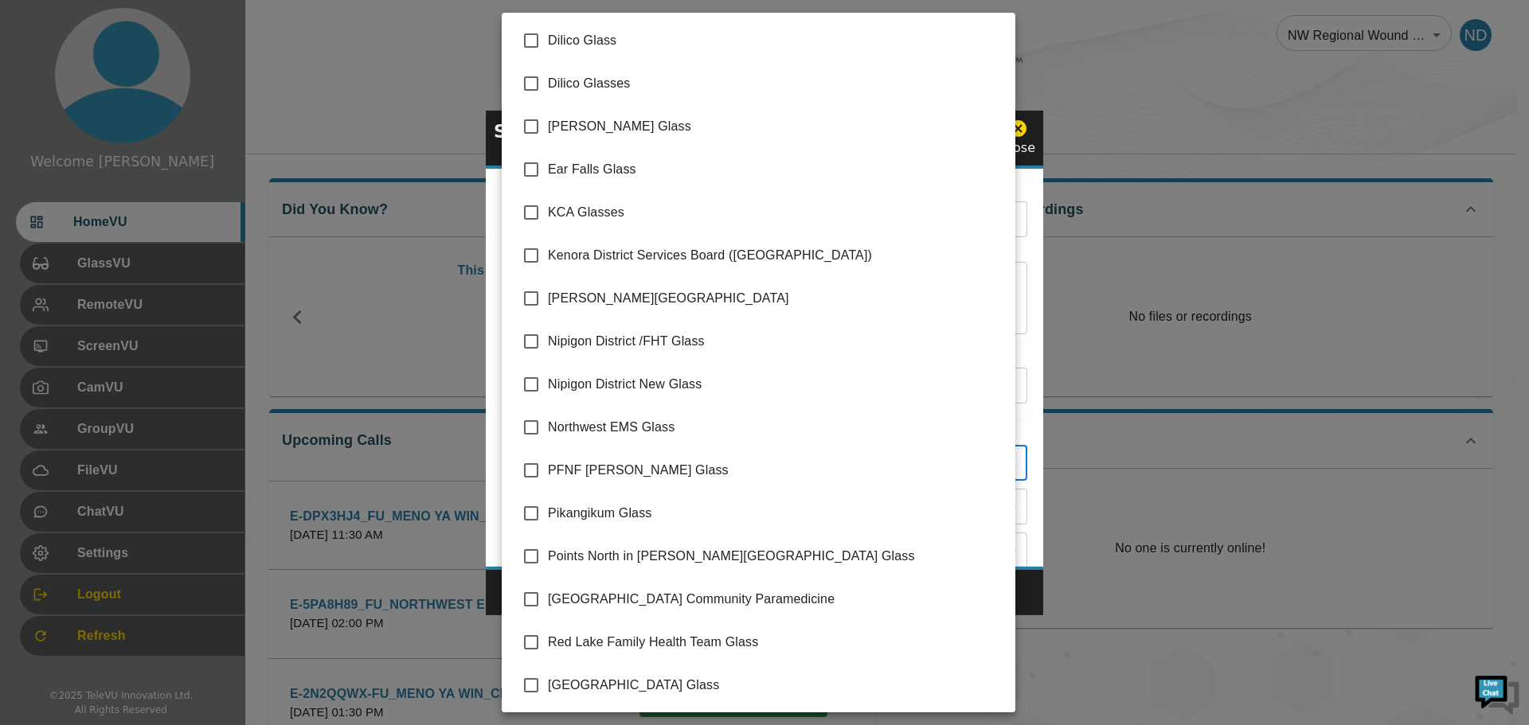
scroll to position [216, 0]
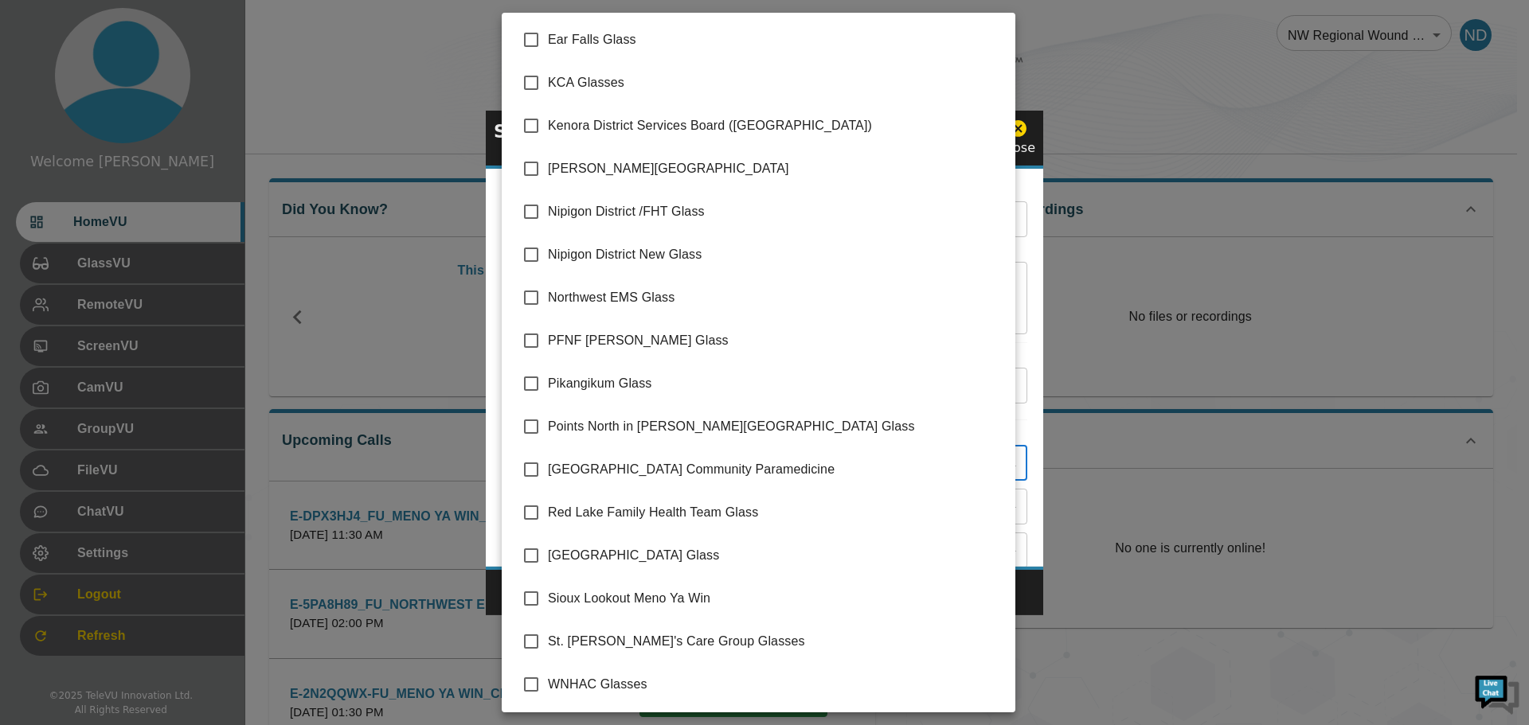
click at [533, 595] on input "checkbox" at bounding box center [530, 598] width 33 height 33
checkbox input "true"
type input "Sioux Lookout Meno Ya Win"
click at [1040, 595] on div at bounding box center [764, 362] width 1529 height 725
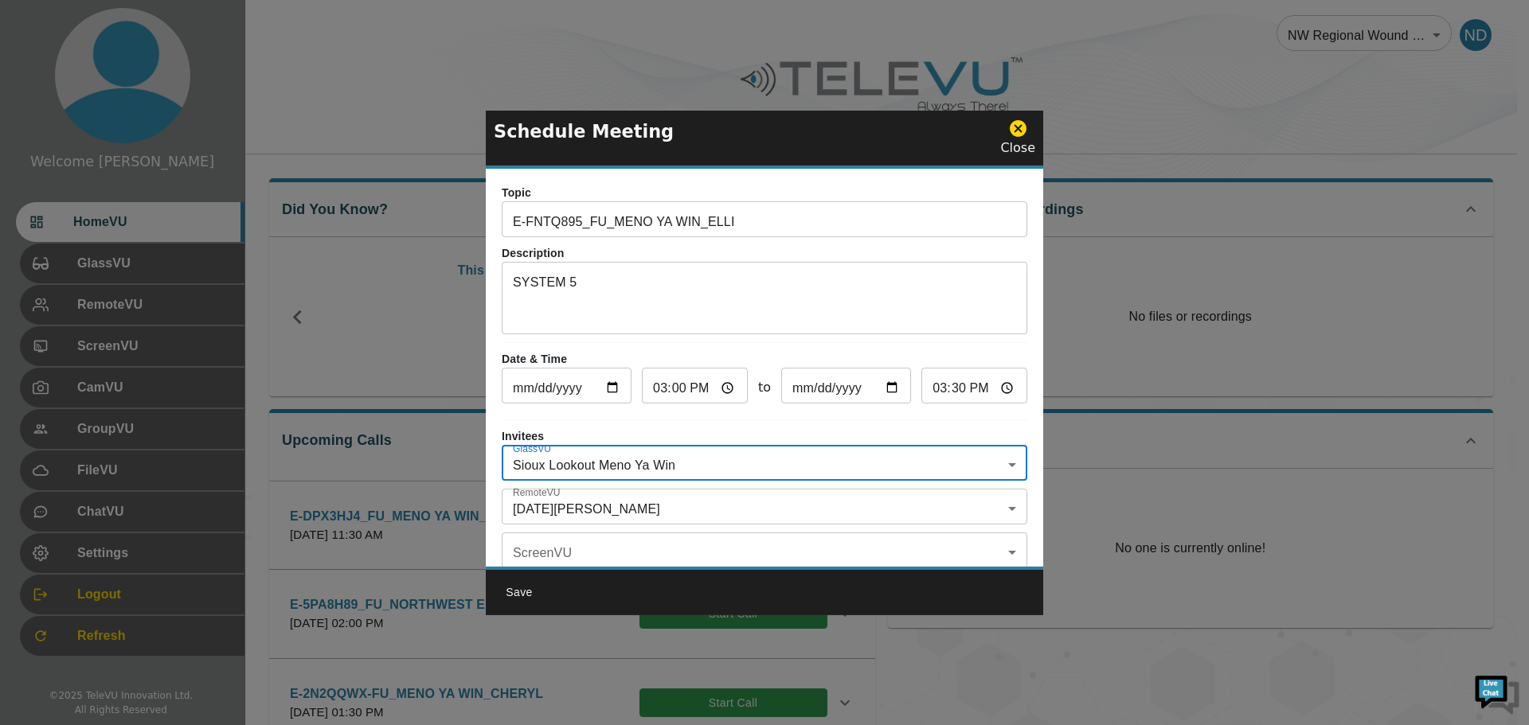
click at [1003, 505] on body "Welcome [DATE] HomeVU GlassVU RemoteVU ScreenVU CamVU GroupVU FileVU ChatVU Set…" at bounding box center [764, 621] width 1529 height 1242
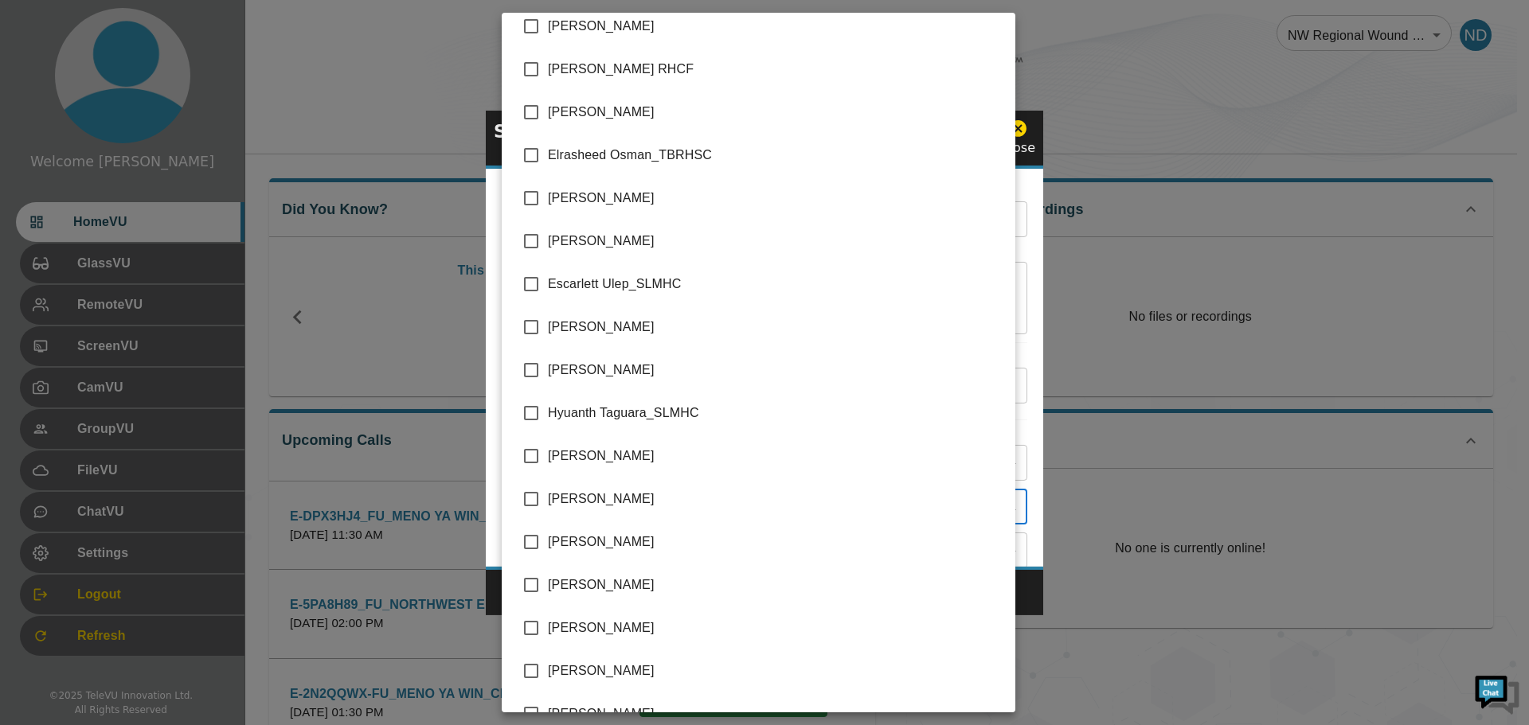
scroll to position [1115, 0]
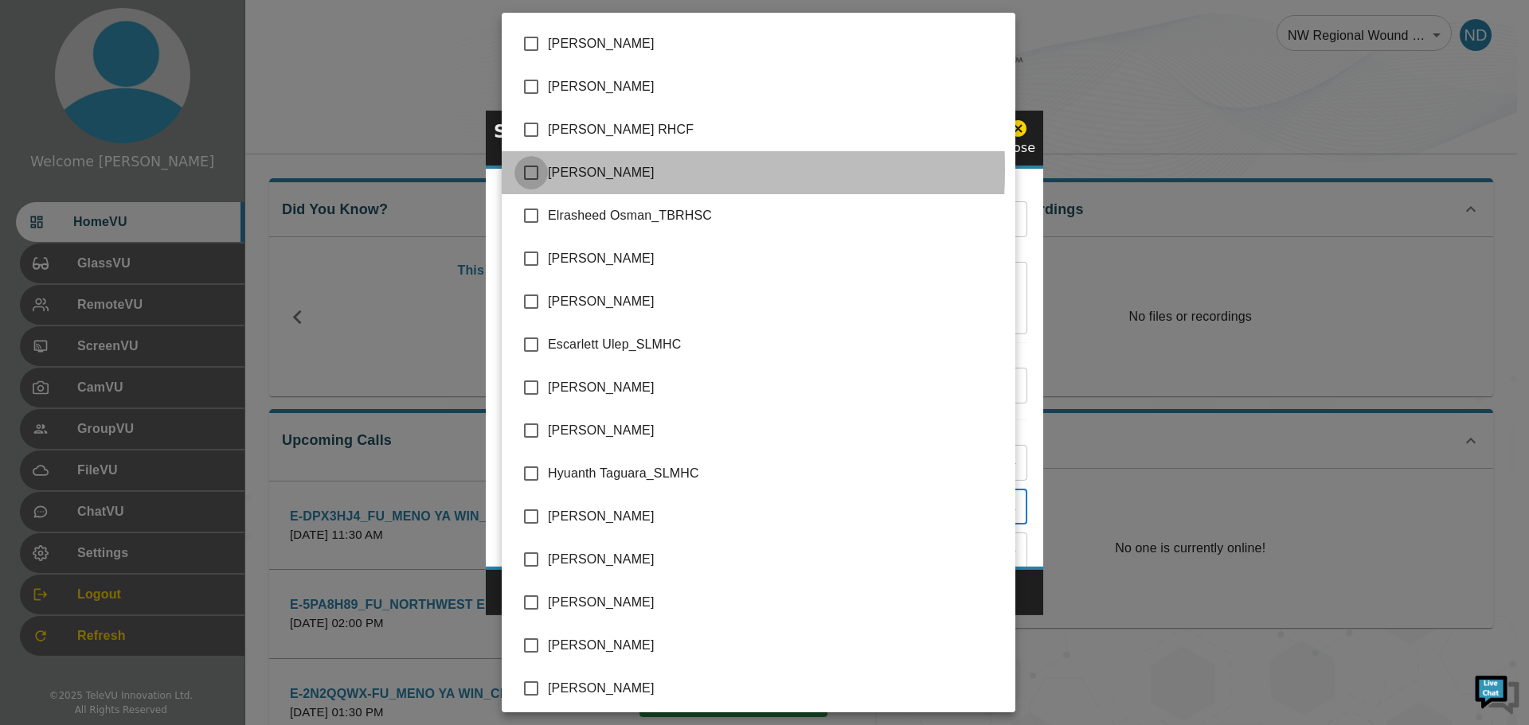
click at [534, 170] on input "checkbox" at bounding box center [530, 172] width 33 height 33
checkbox input "true"
type input "[DATE][PERSON_NAME],[PERSON_NAME]"
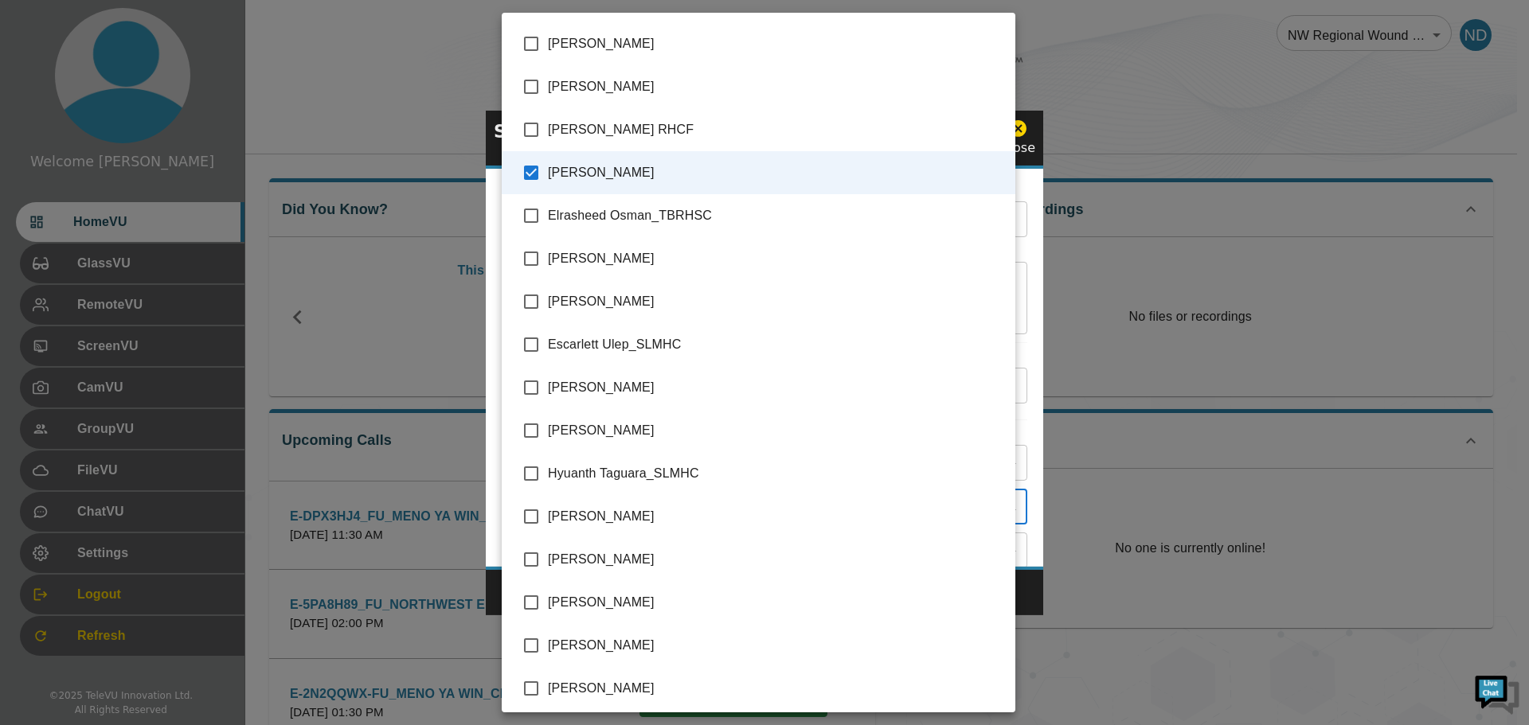
click at [1029, 589] on div at bounding box center [764, 362] width 1529 height 725
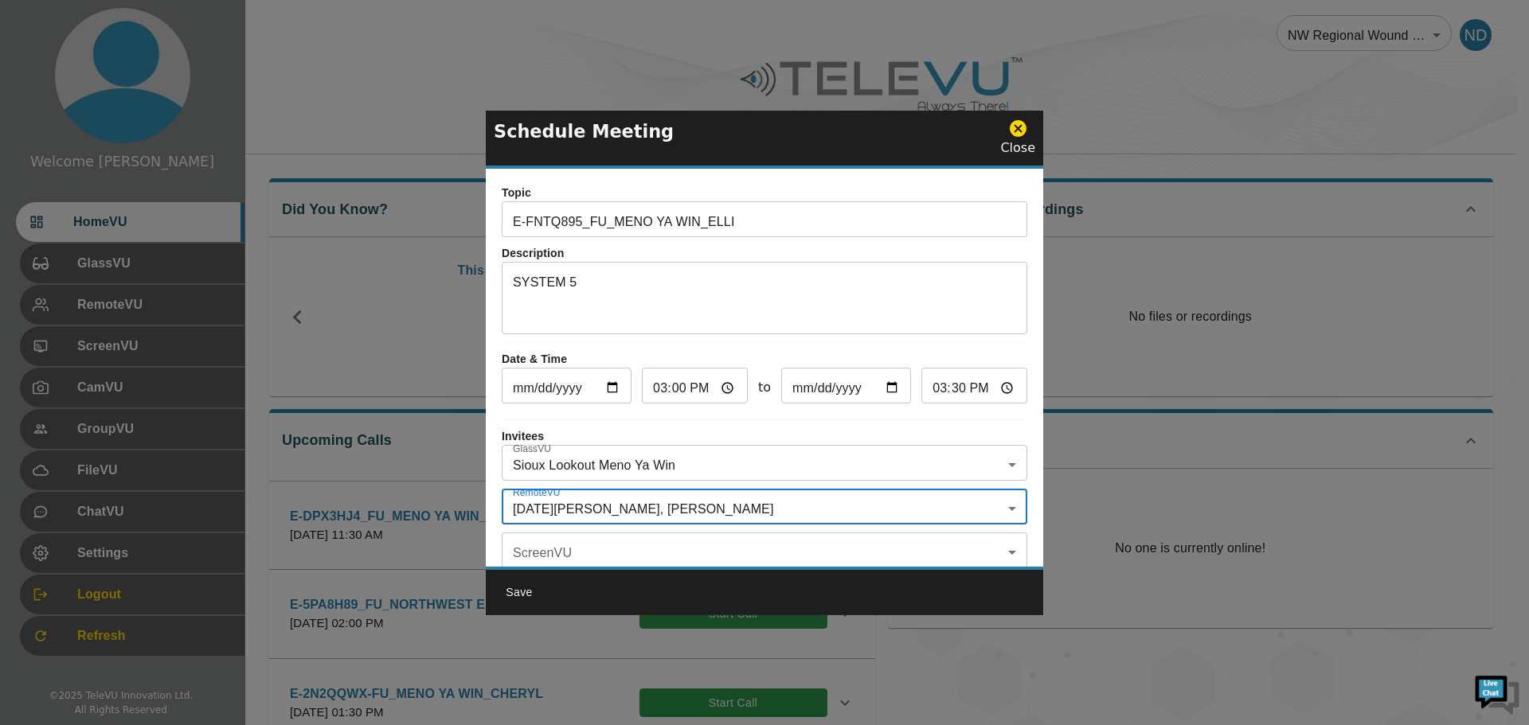
click at [1000, 515] on body "Welcome [DATE] HomeVU GlassVU RemoteVU ScreenVU CamVU GroupVU FileVU ChatVU Set…" at bounding box center [764, 621] width 1529 height 1242
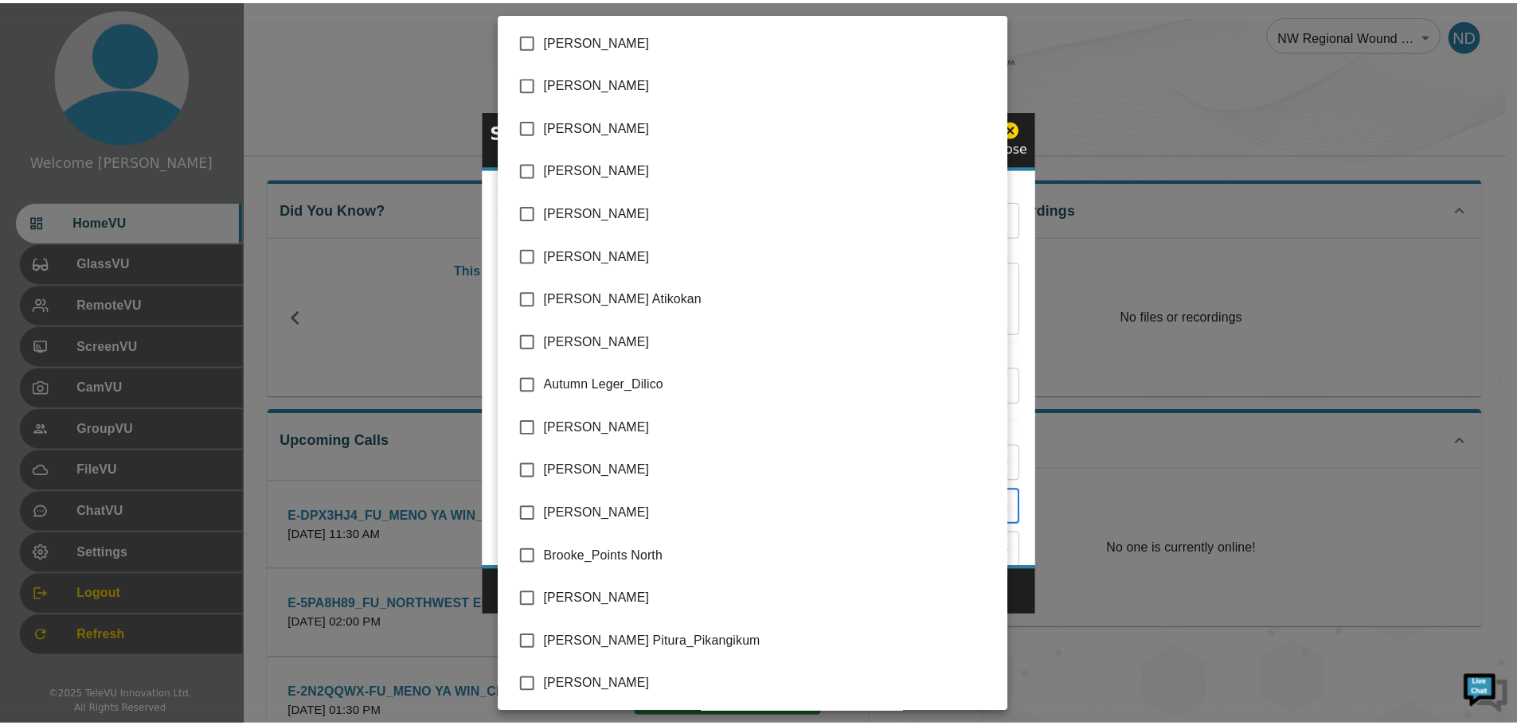
scroll to position [2946, 0]
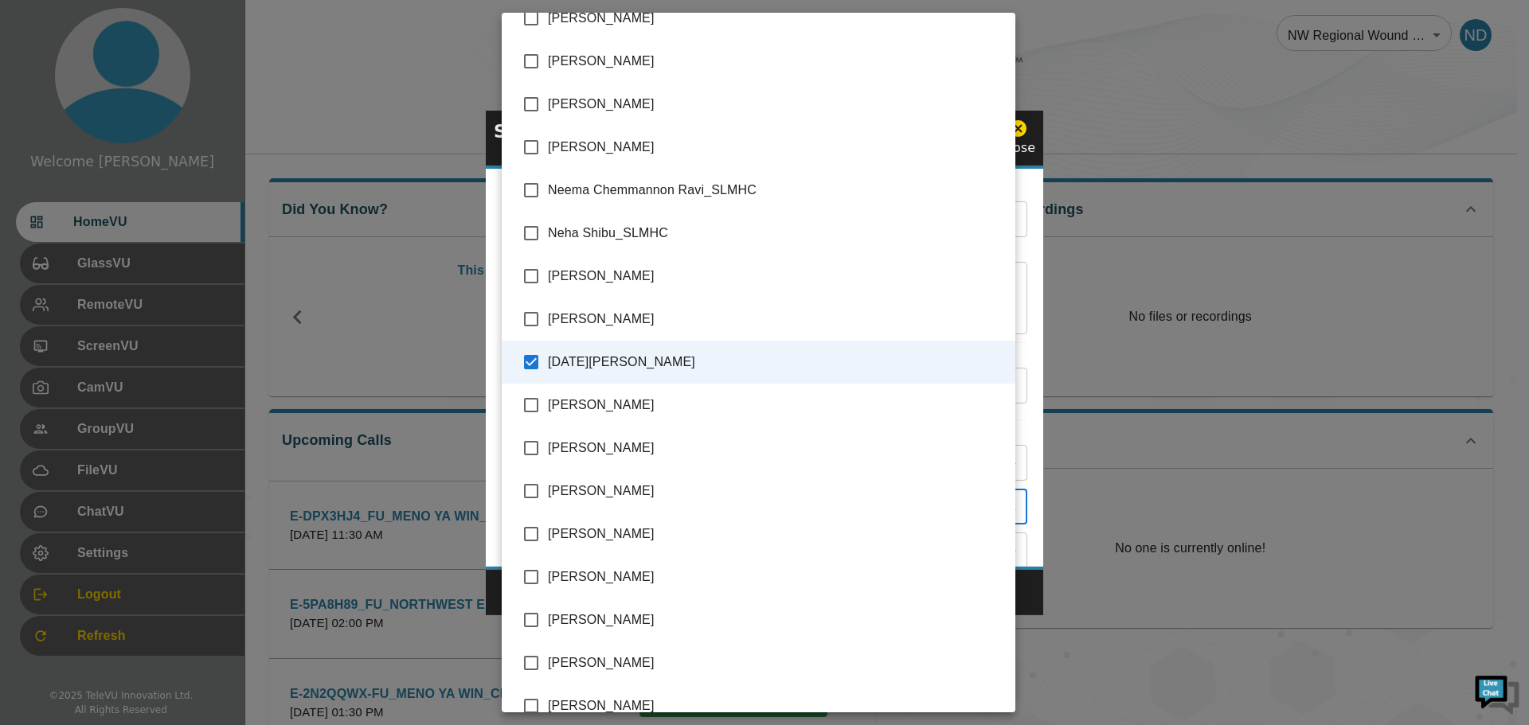
click at [527, 539] on input "checkbox" at bounding box center [530, 534] width 33 height 33
checkbox input "true"
type input "[DATE][PERSON_NAME],[PERSON_NAME],[PERSON_NAME]"
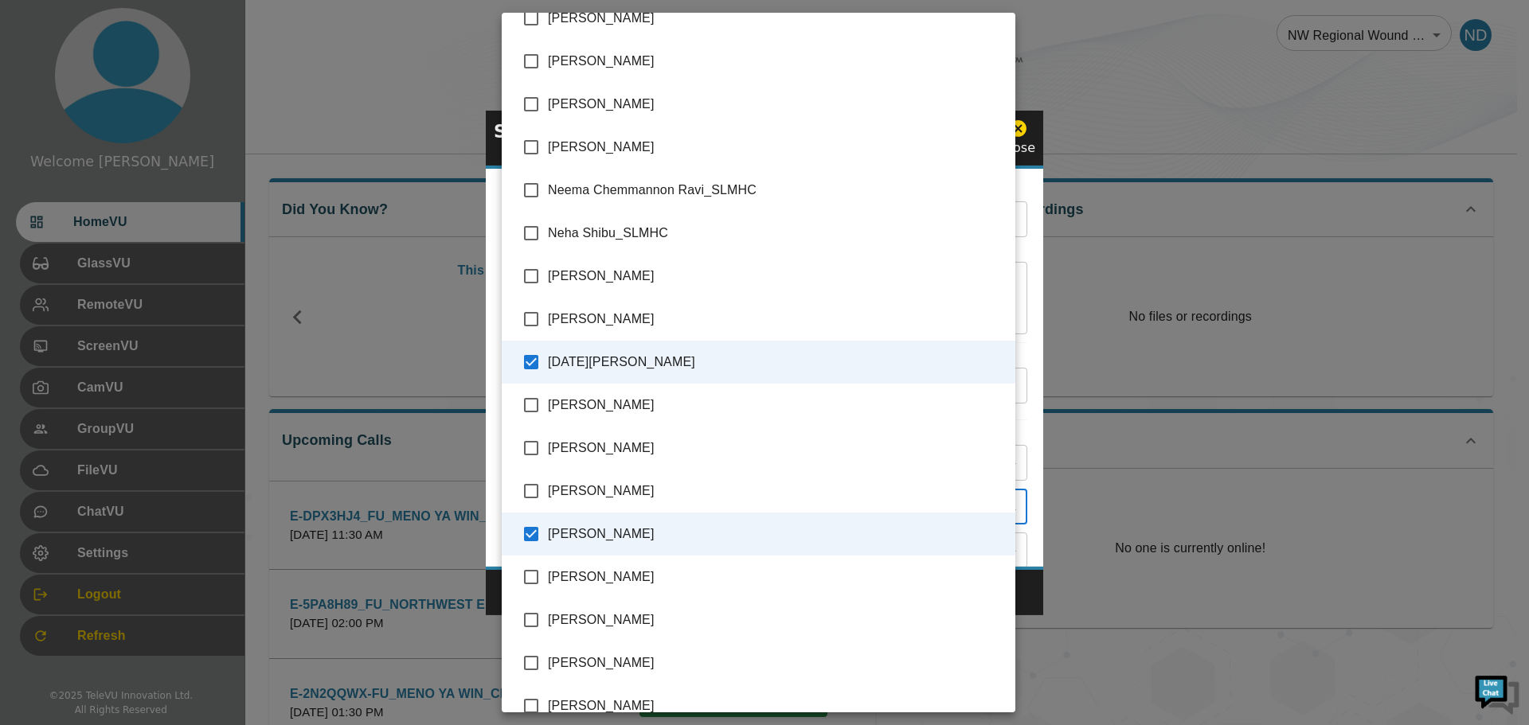
click at [1107, 661] on div at bounding box center [764, 362] width 1529 height 725
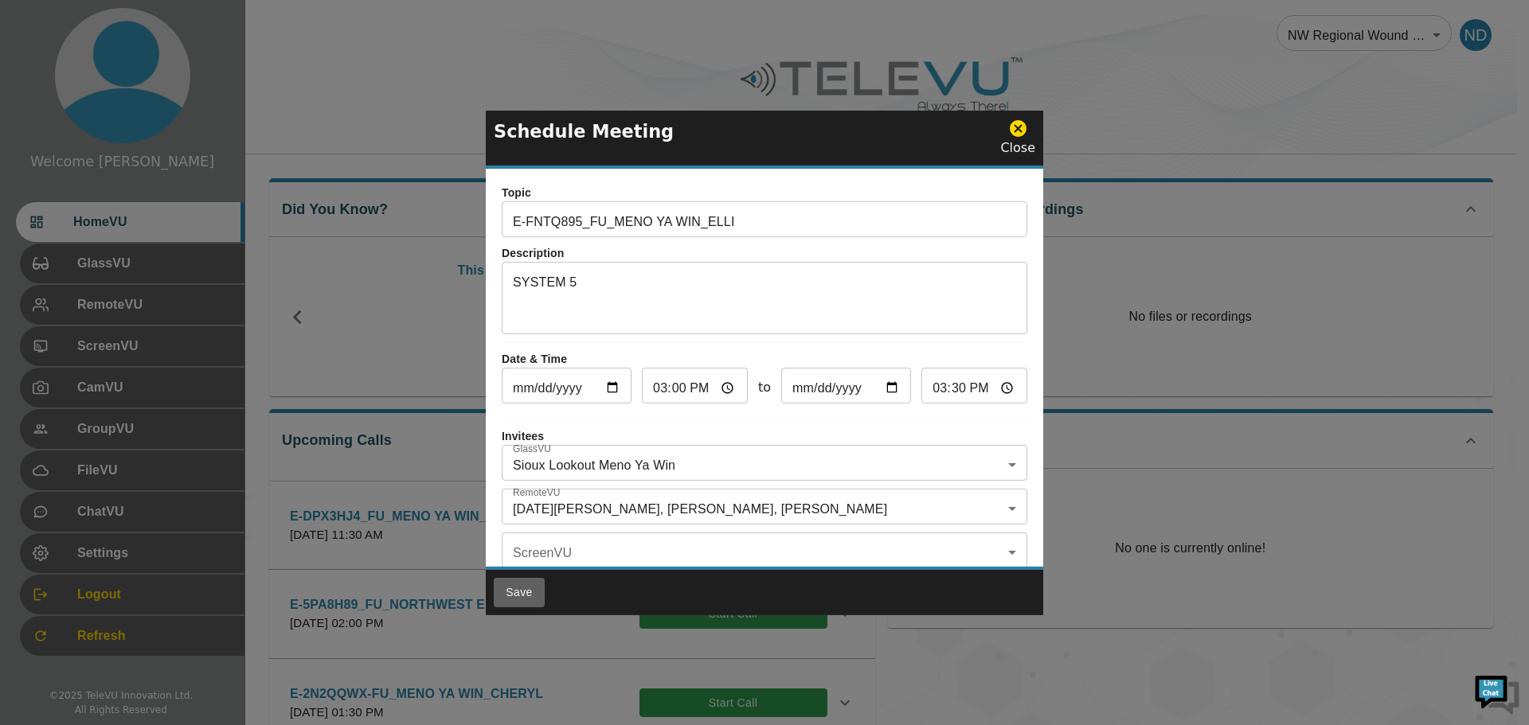
click at [525, 595] on button "Save" at bounding box center [519, 592] width 51 height 29
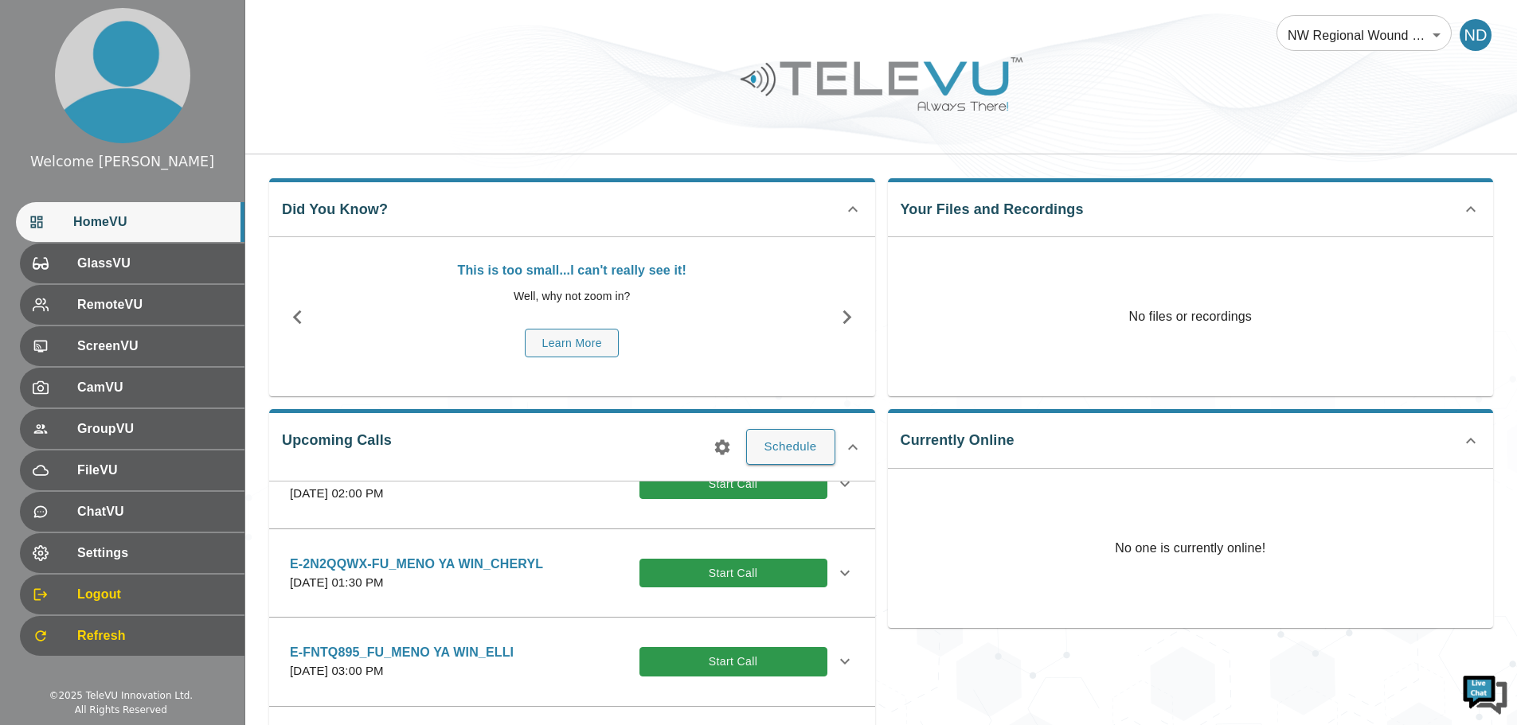
scroll to position [159, 0]
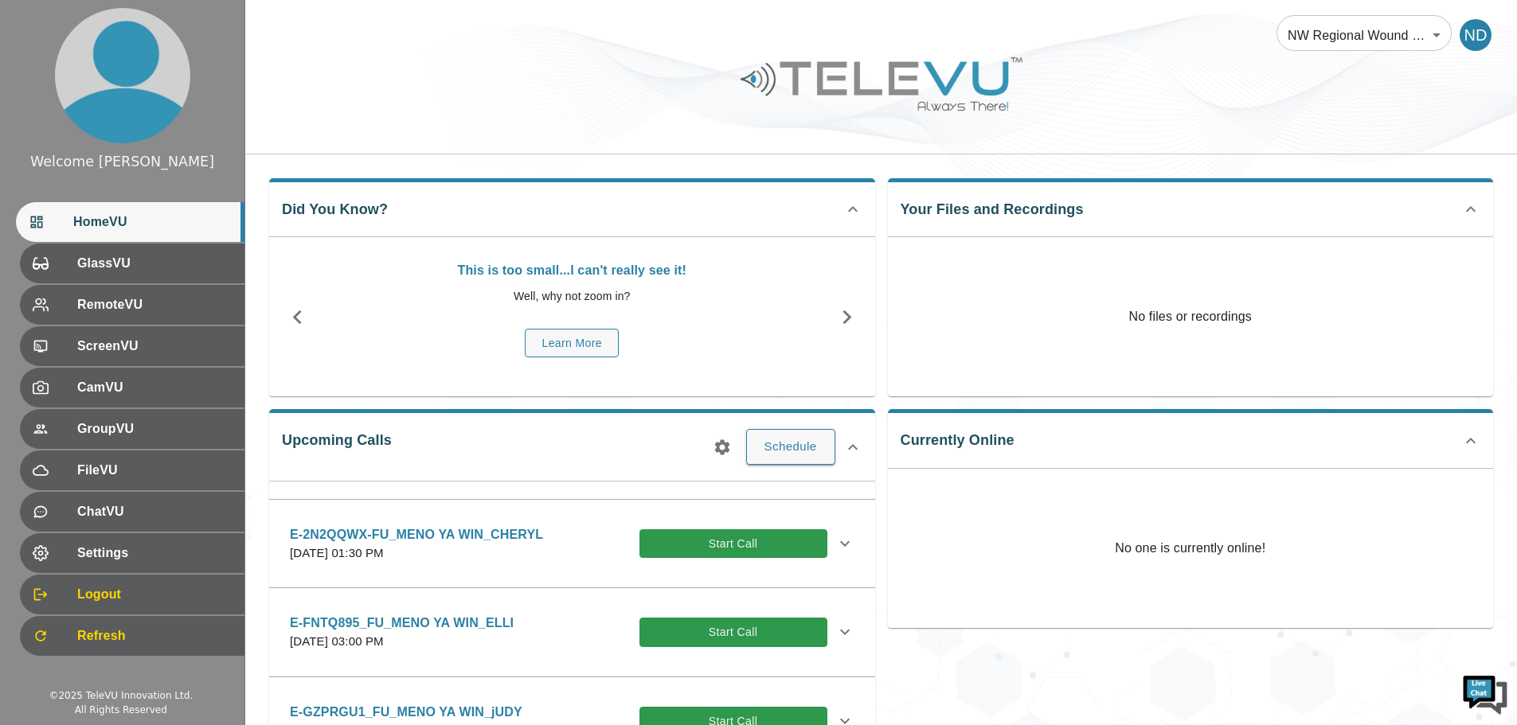
click at [500, 631] on p "E-FNTQ895_FU_MENO YA WIN_ELLI" at bounding box center [402, 623] width 224 height 19
click at [458, 637] on p "[DATE] 03:00 PM" at bounding box center [402, 642] width 224 height 18
click at [837, 632] on icon at bounding box center [844, 632] width 19 height 19
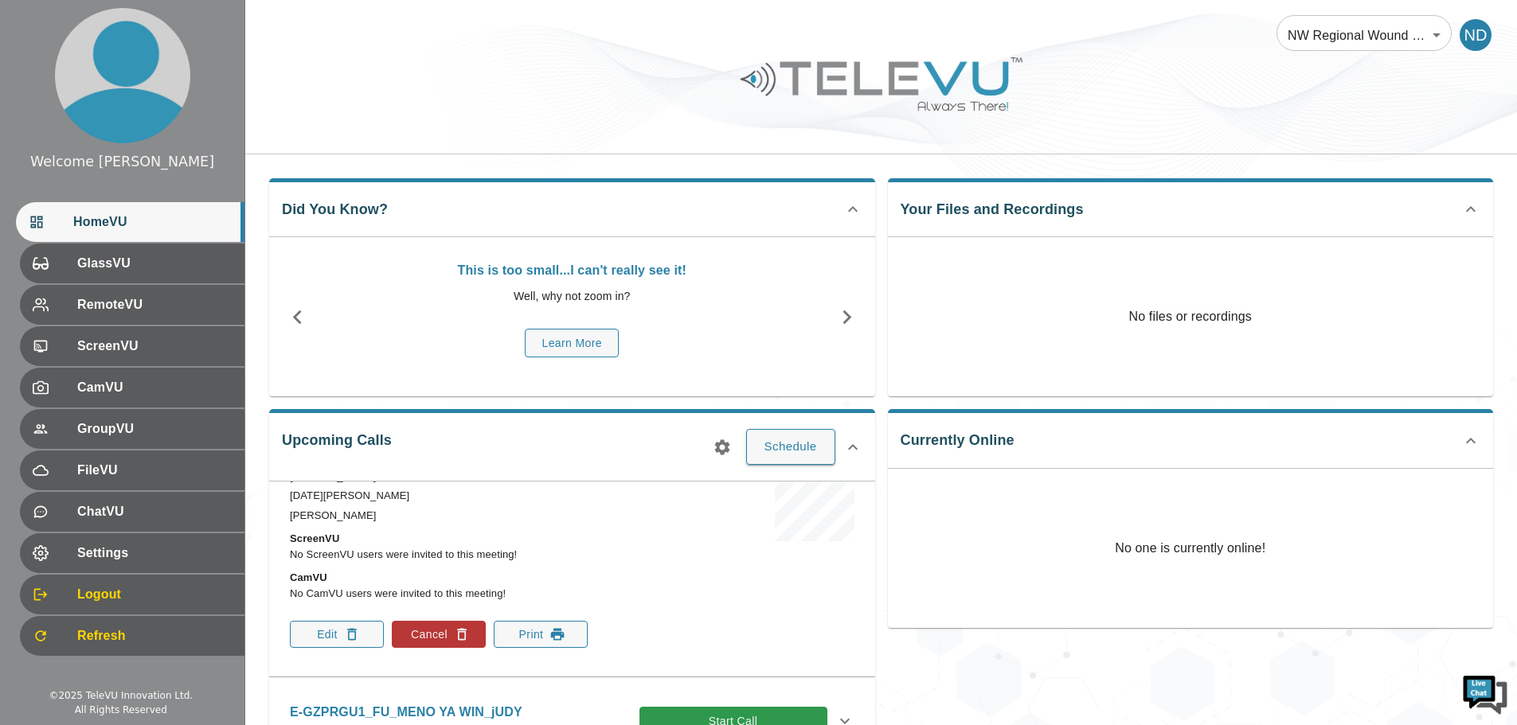
scroll to position [478, 0]
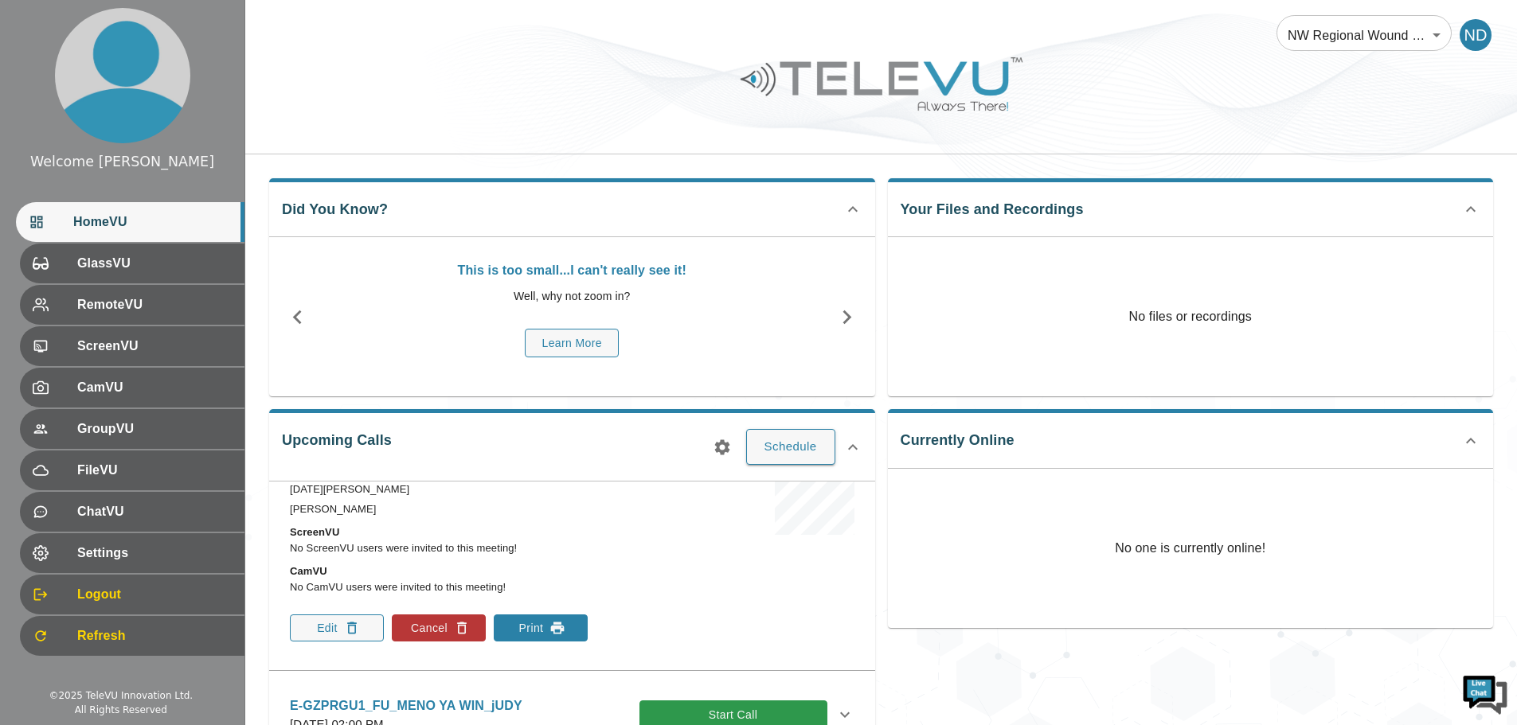
click at [531, 624] on button "Print" at bounding box center [541, 628] width 94 height 27
click at [854, 447] on icon at bounding box center [852, 447] width 19 height 19
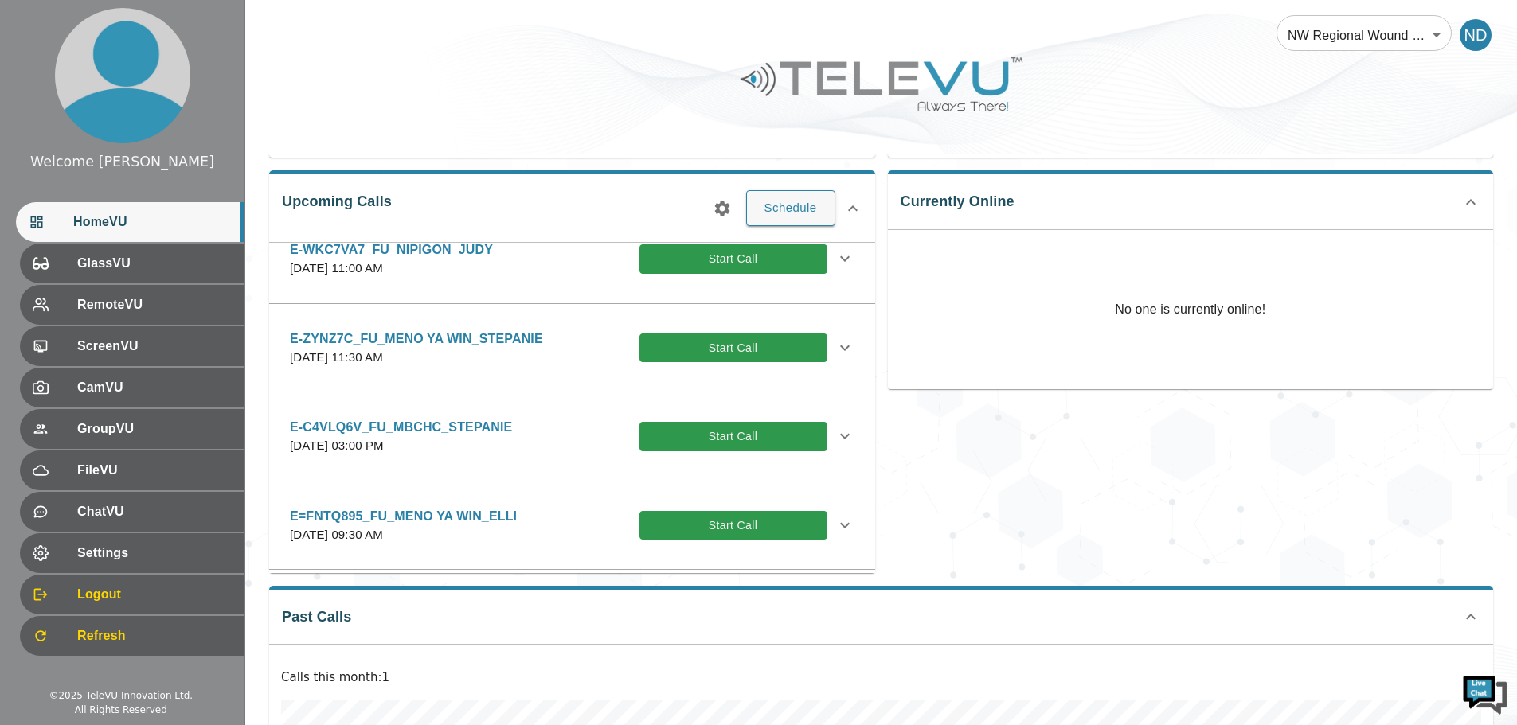
scroll to position [897, 0]
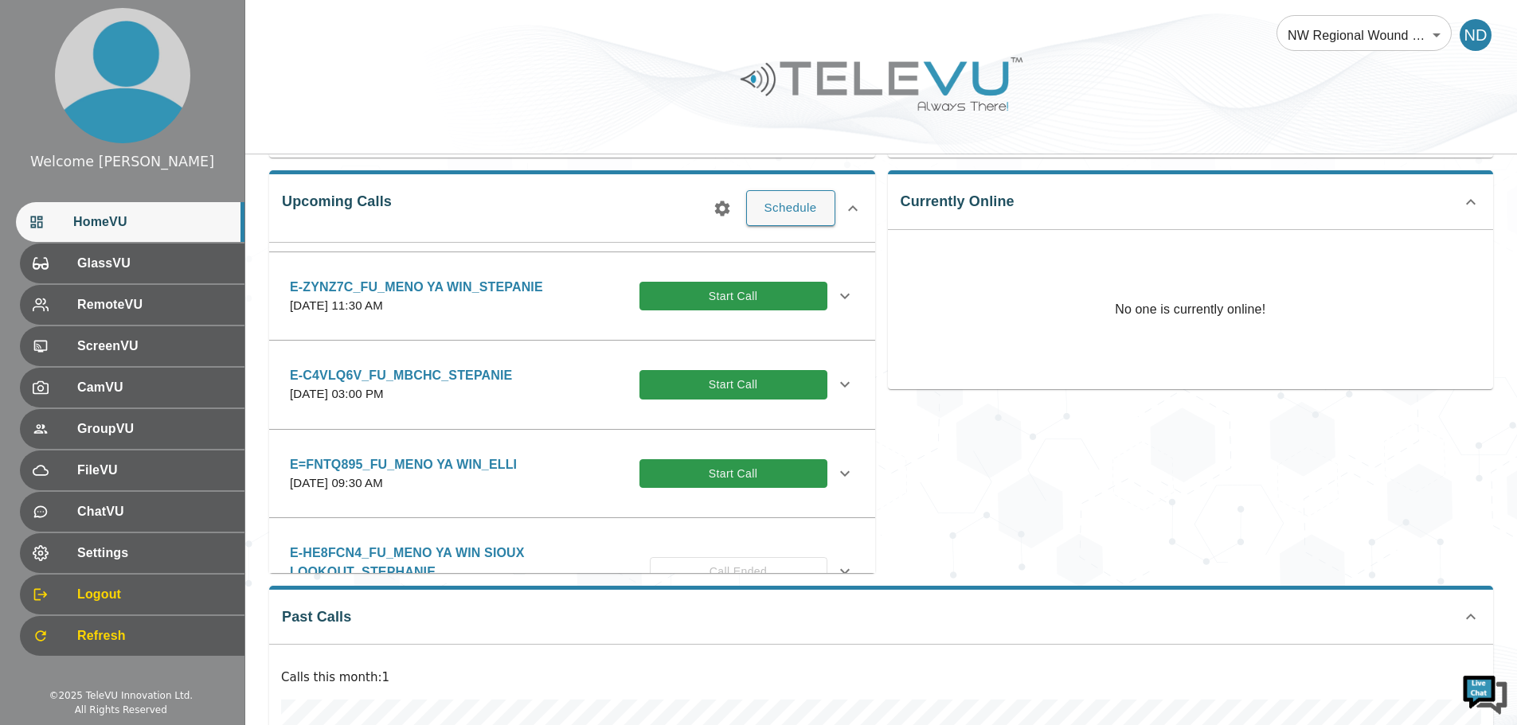
click at [483, 475] on p "E=FNTQ895_FU_MENO YA WIN_ELLI" at bounding box center [403, 464] width 227 height 19
click at [835, 483] on icon at bounding box center [844, 473] width 19 height 19
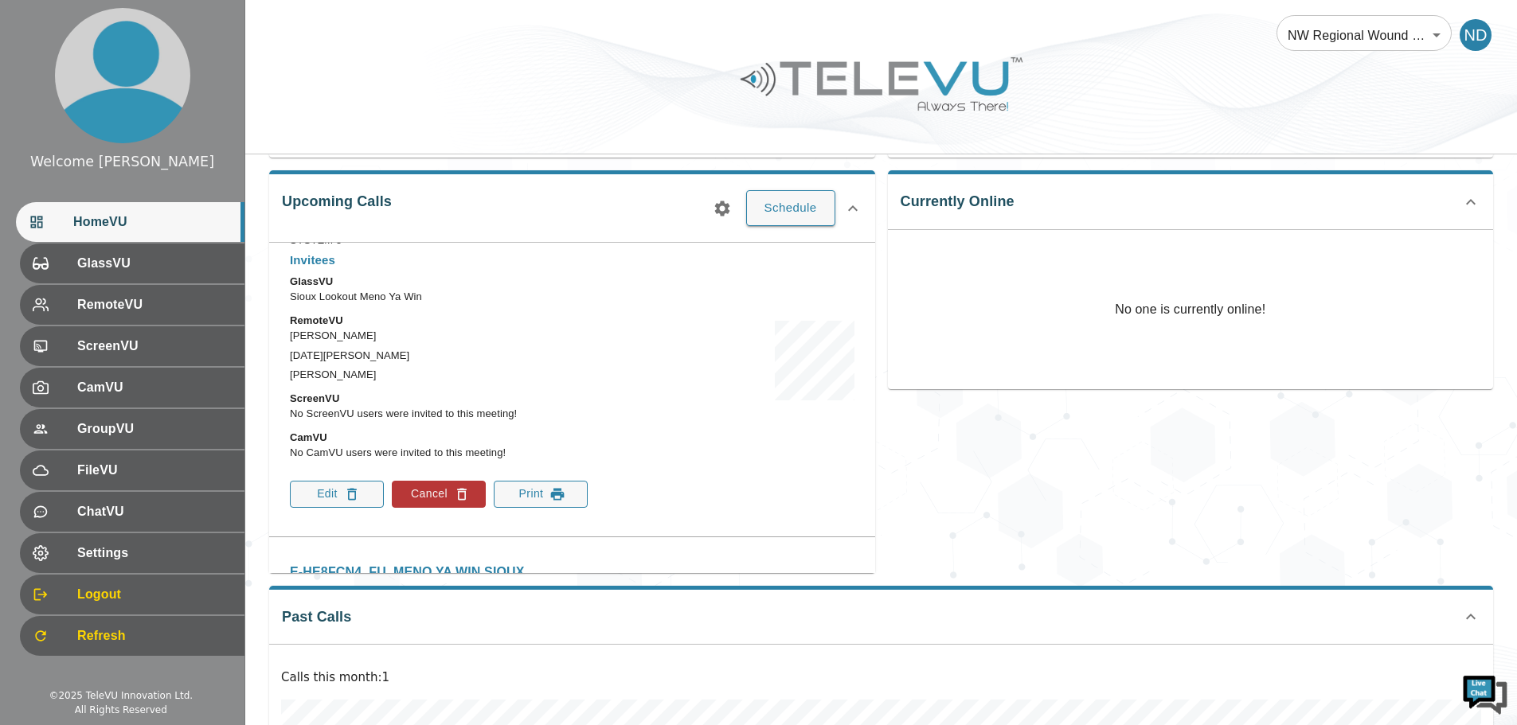
scroll to position [1216, 0]
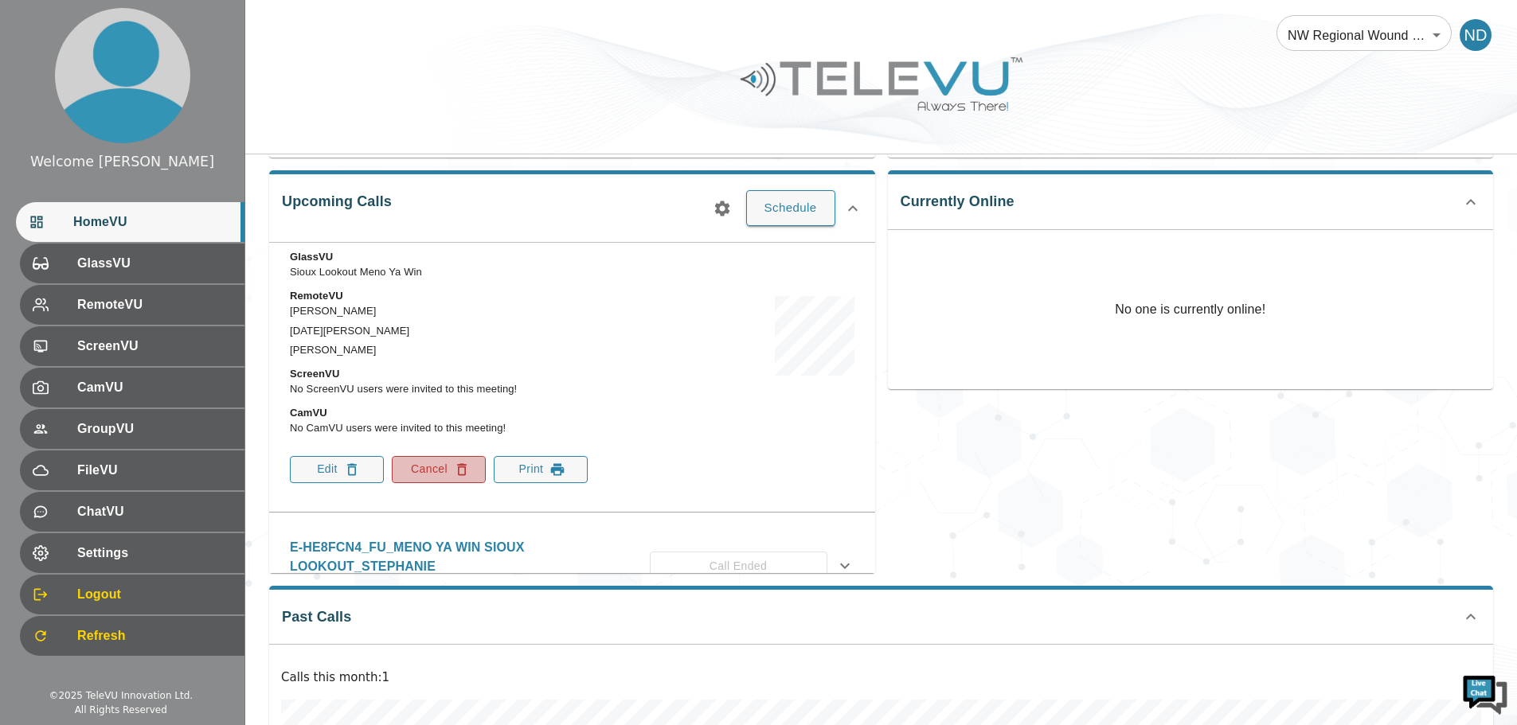
click at [404, 483] on button "Cancel" at bounding box center [439, 469] width 94 height 27
